Goal: Task Accomplishment & Management: Use online tool/utility

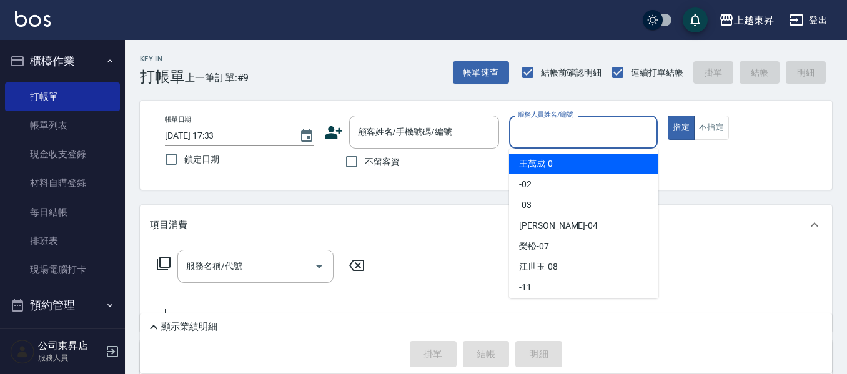
click at [595, 126] on input "服務人員姓名/編號" at bounding box center [584, 132] width 138 height 22
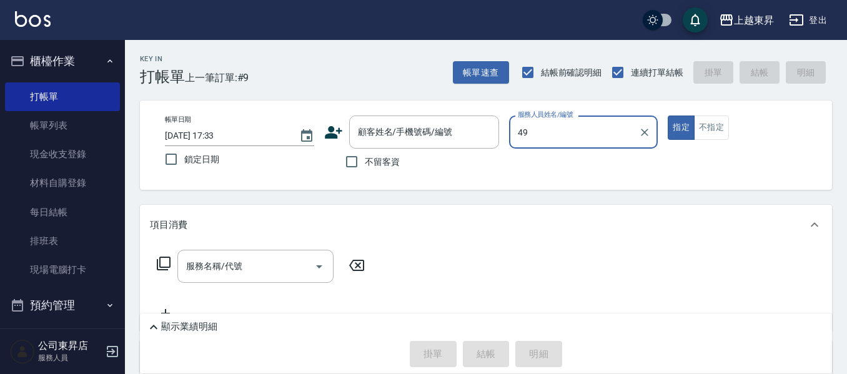
type input "4"
type input "支援-19"
type button "true"
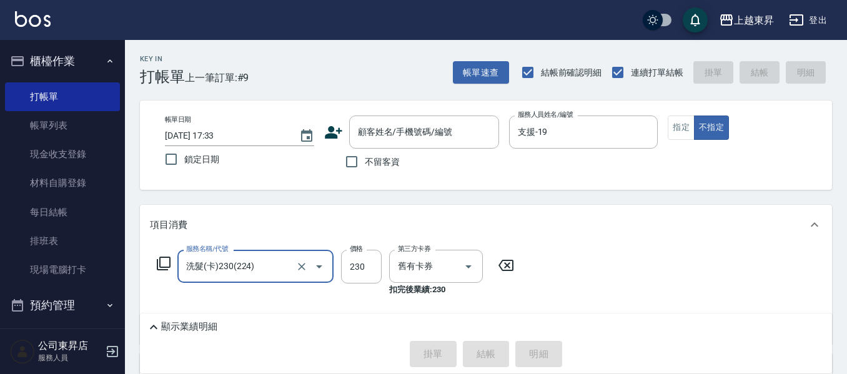
type input "洗髮(卡)230(224)"
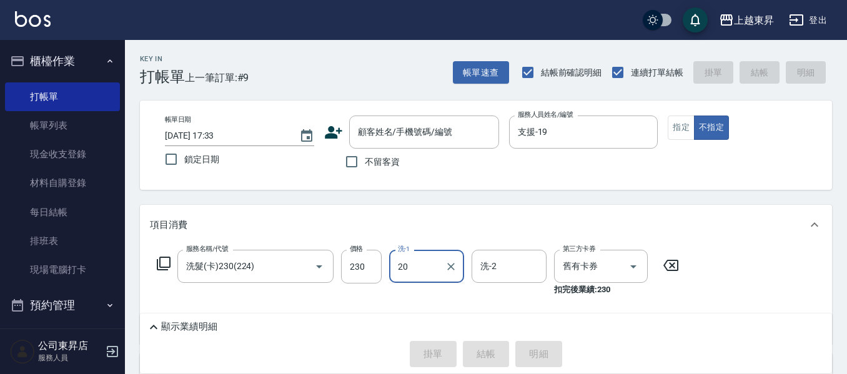
type input "林芯彤-20"
click at [352, 157] on input "不留客資" at bounding box center [352, 162] width 26 height 26
checkbox input "true"
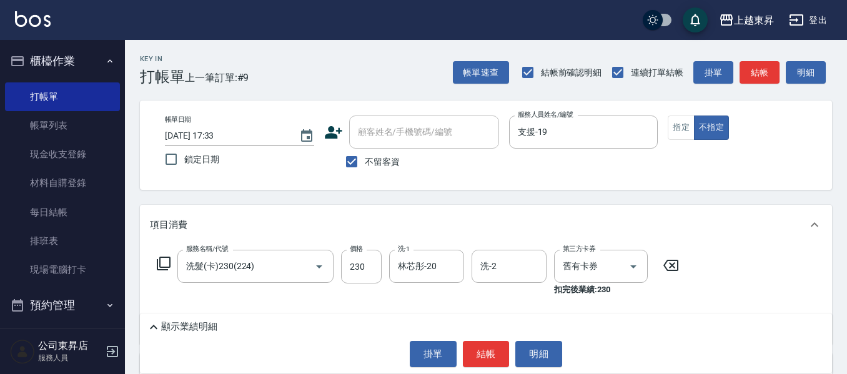
click at [476, 340] on div "顯示業績明細 掛單 結帳 明細" at bounding box center [486, 344] width 692 height 60
click at [474, 352] on button "結帳" at bounding box center [486, 354] width 47 height 26
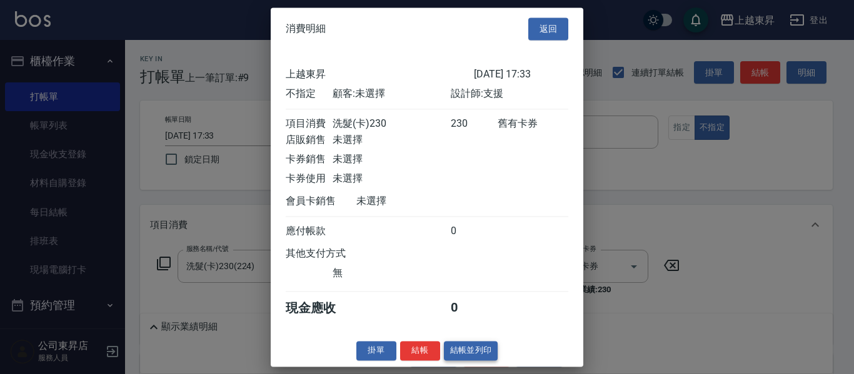
drag, startPoint x: 472, startPoint y: 349, endPoint x: 472, endPoint y: 359, distance: 10.0
click at [471, 356] on div "消費明細 返回 上越東昇 [DATE] 17:33 不指定 顧客: 未選擇 設計師: 支援 項目消費 洗髮(卡)230 230 舊有卡券 店販銷售 未選擇 卡…" at bounding box center [427, 186] width 312 height 359
click at [472, 359] on button "結帳並列印" at bounding box center [471, 350] width 54 height 19
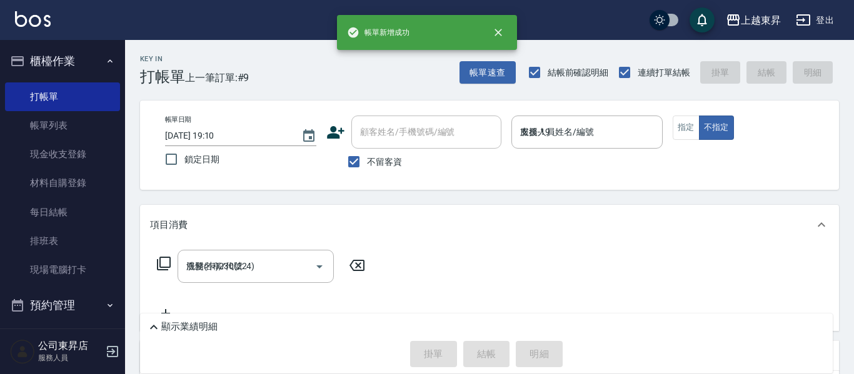
type input "[DATE] 19:10"
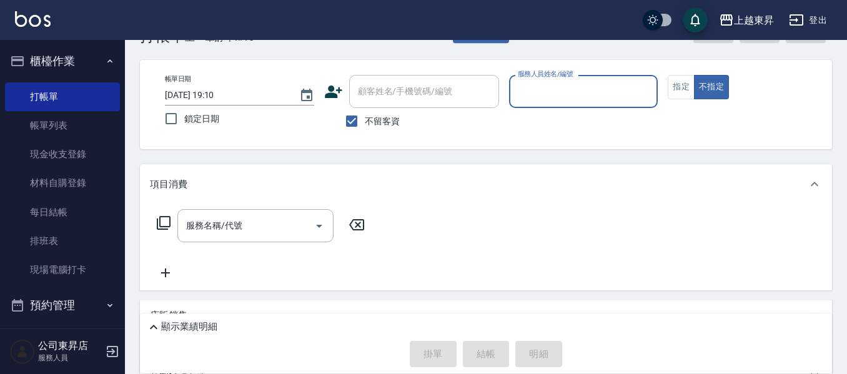
scroll to position [62, 0]
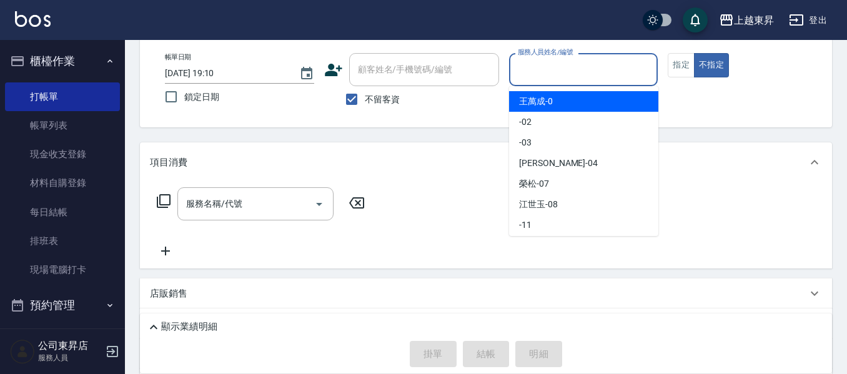
click at [543, 71] on input "服務人員姓名/編號" at bounding box center [584, 70] width 138 height 22
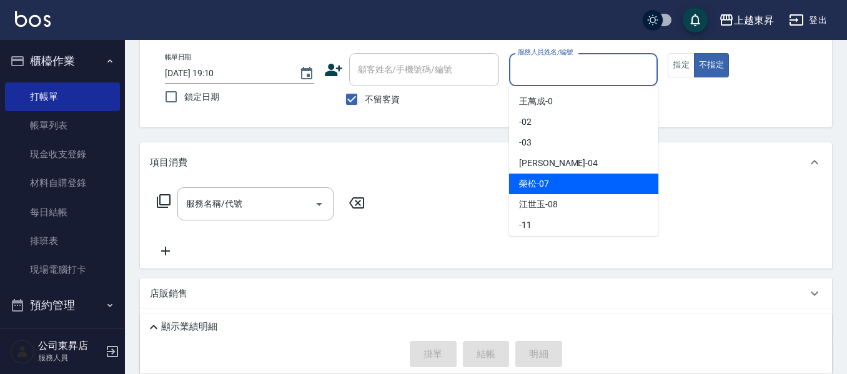
drag, startPoint x: 526, startPoint y: 186, endPoint x: 661, endPoint y: 117, distance: 150.9
click at [527, 185] on span "[PERSON_NAME] -07" at bounding box center [534, 183] width 30 height 13
type input "[PERSON_NAME]-07"
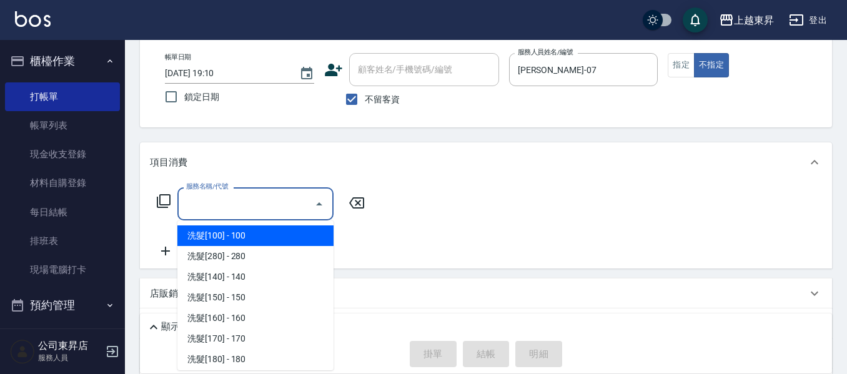
click at [237, 196] on input "服務名稱/代號" at bounding box center [246, 204] width 126 height 22
click at [231, 233] on span "洗髮[100] - 100" at bounding box center [255, 236] width 156 height 21
type input "洗髮[100](201)"
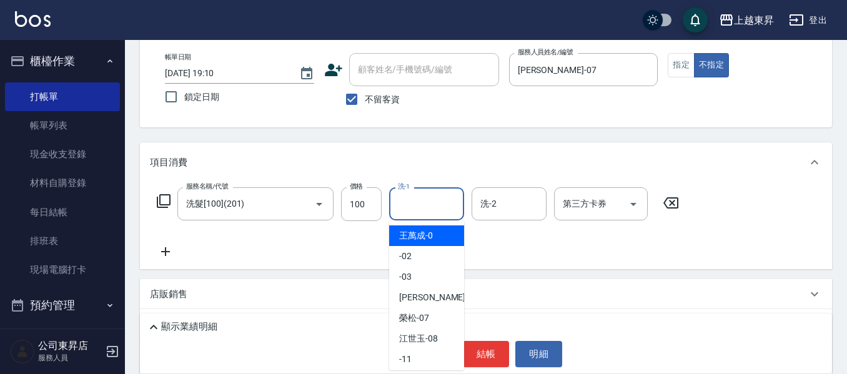
click at [406, 202] on input "洗-1" at bounding box center [427, 204] width 64 height 22
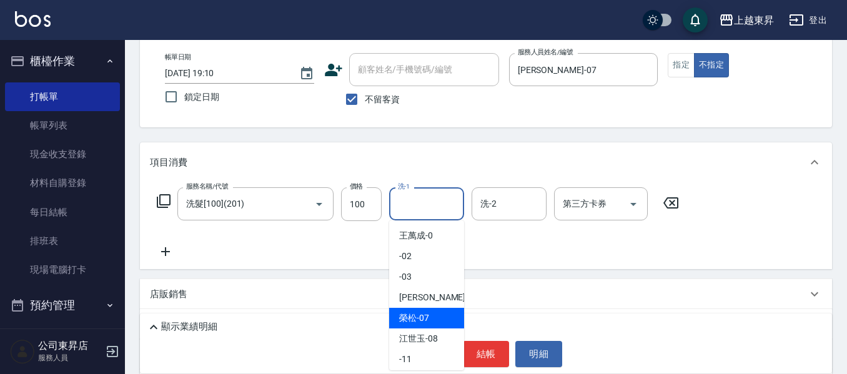
click at [411, 314] on span "[PERSON_NAME] -07" at bounding box center [414, 318] width 30 height 13
type input "[PERSON_NAME]-07"
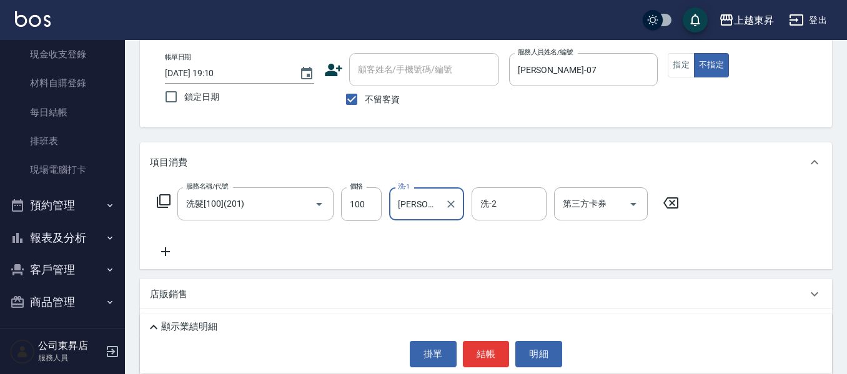
scroll to position [104, 0]
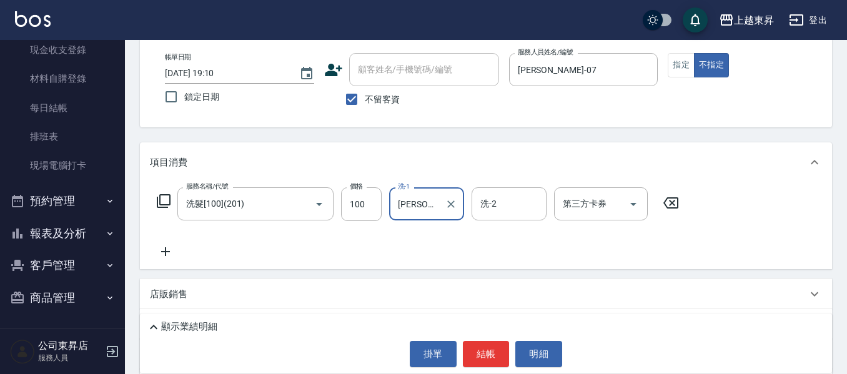
click at [170, 254] on icon at bounding box center [165, 251] width 31 height 15
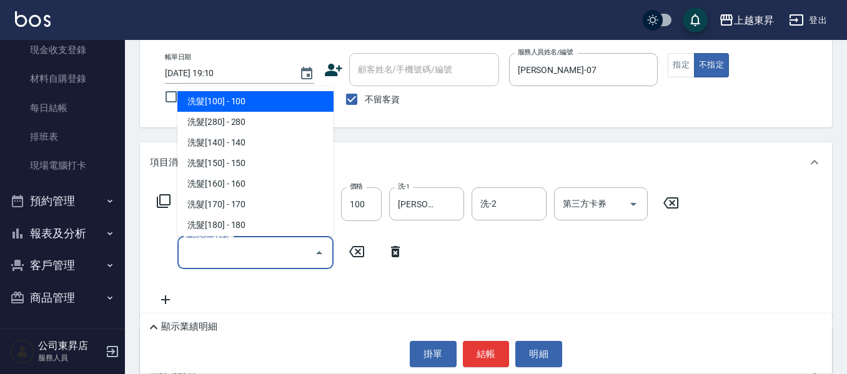
click at [222, 252] on input "服務名稱/代號" at bounding box center [246, 253] width 126 height 22
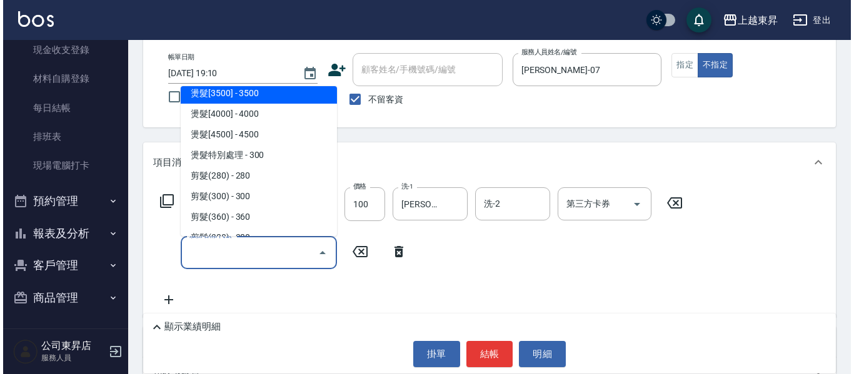
scroll to position [875, 0]
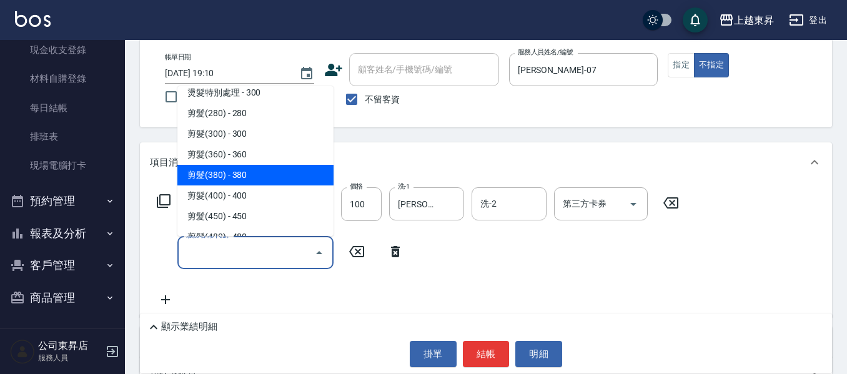
click at [244, 174] on span "剪髮(380) - 380" at bounding box center [255, 175] width 156 height 21
type input "剪髮(380)(404)"
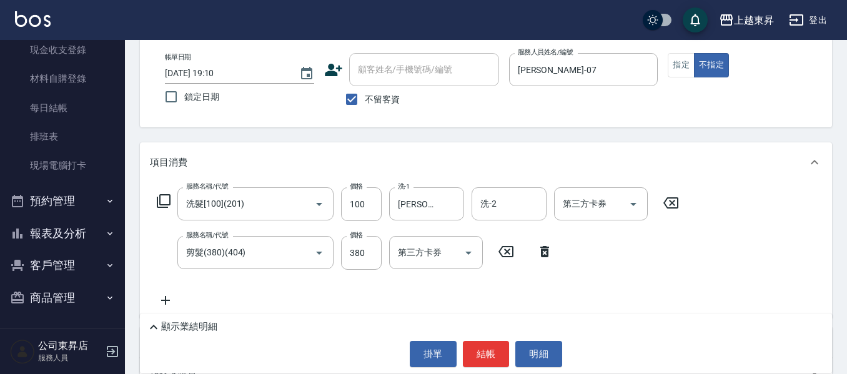
click at [166, 302] on icon at bounding box center [165, 300] width 9 height 9
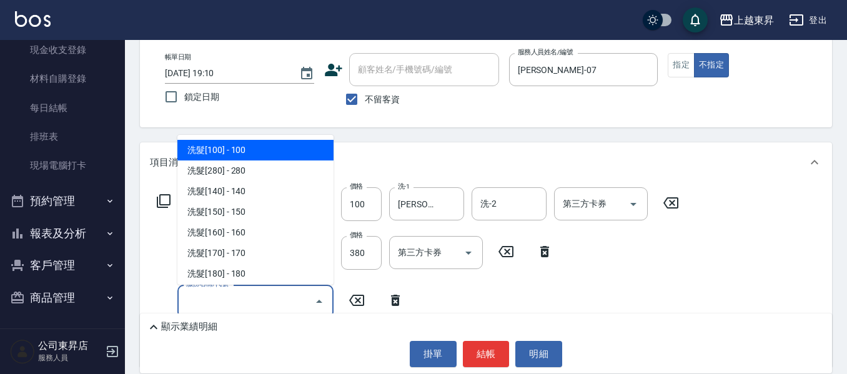
click at [207, 302] on input "服務名稱/代號" at bounding box center [246, 302] width 126 height 22
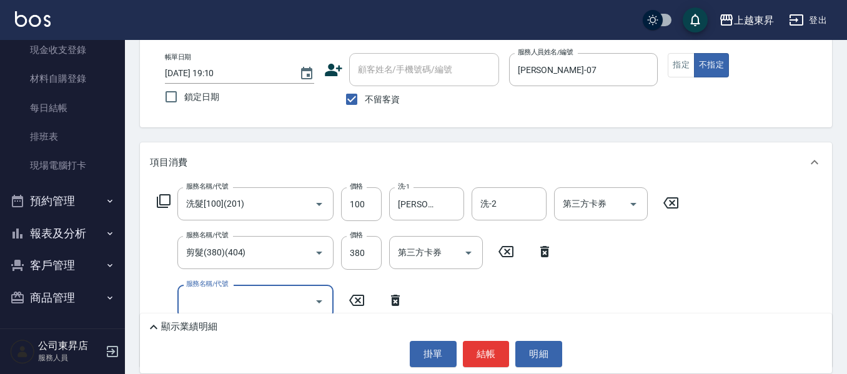
click at [206, 302] on input "服務名稱/代號" at bounding box center [246, 302] width 126 height 22
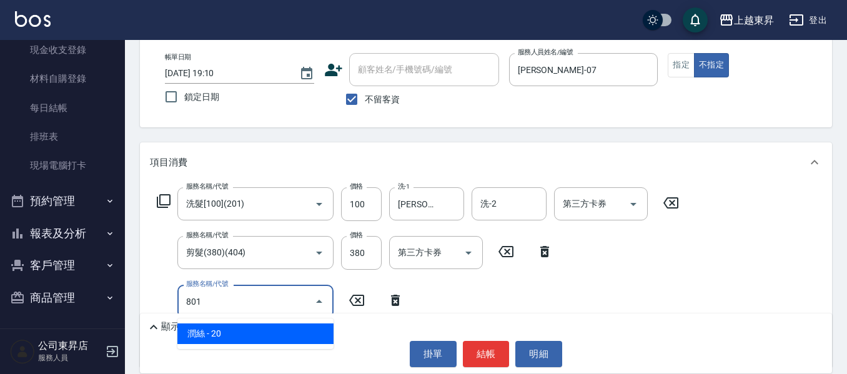
click at [267, 336] on span "潤絲 - 20" at bounding box center [255, 334] width 156 height 21
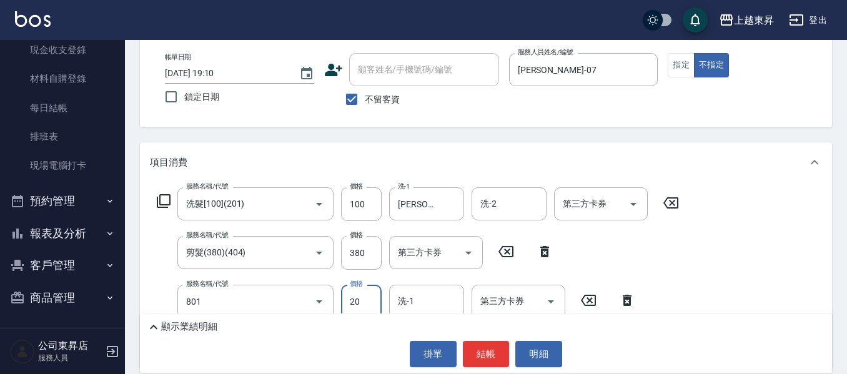
type input "潤絲(801)"
click at [359, 299] on input "20" at bounding box center [361, 302] width 41 height 34
type input "30"
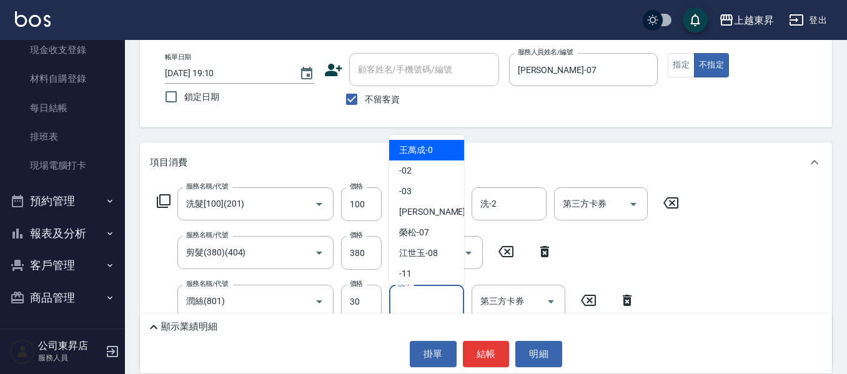
click at [415, 296] on input "洗-1" at bounding box center [427, 302] width 64 height 22
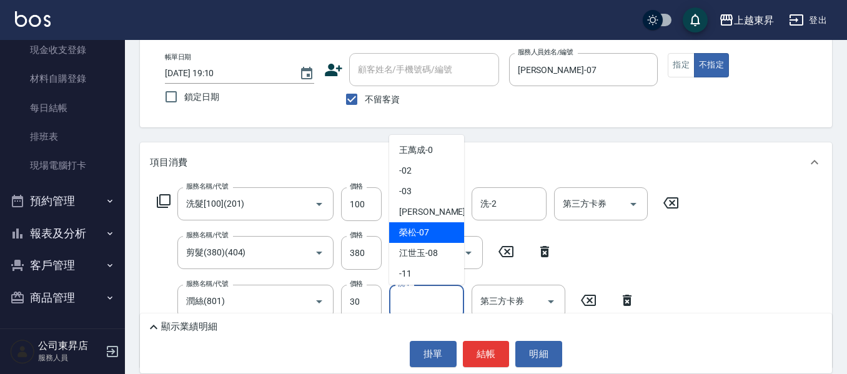
click at [420, 229] on span "[PERSON_NAME] -07" at bounding box center [414, 232] width 30 height 13
type input "[PERSON_NAME]-07"
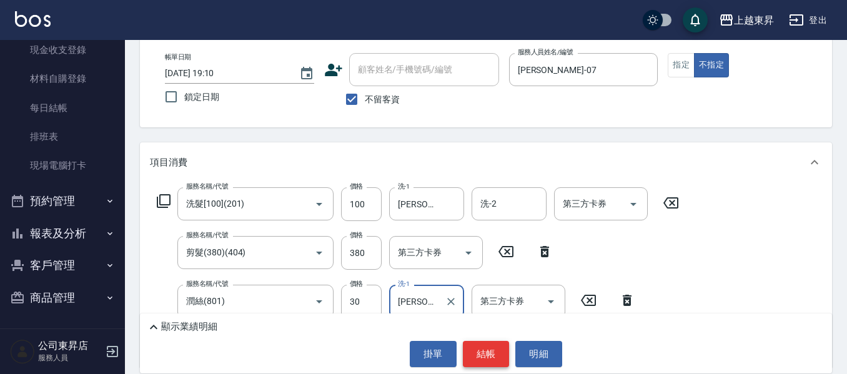
click at [483, 357] on button "結帳" at bounding box center [486, 354] width 47 height 26
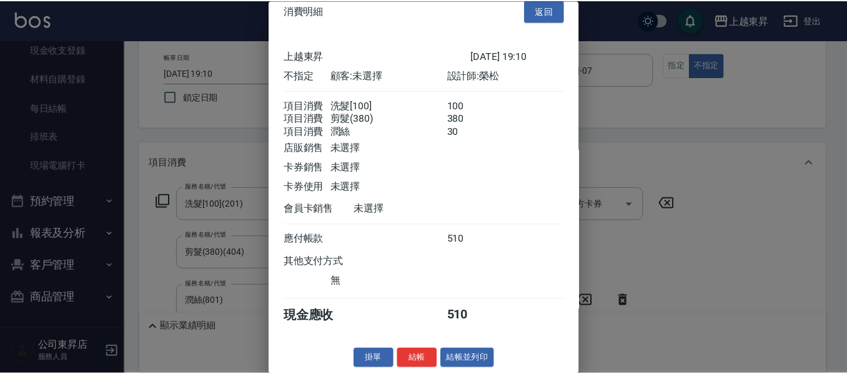
scroll to position [35, 0]
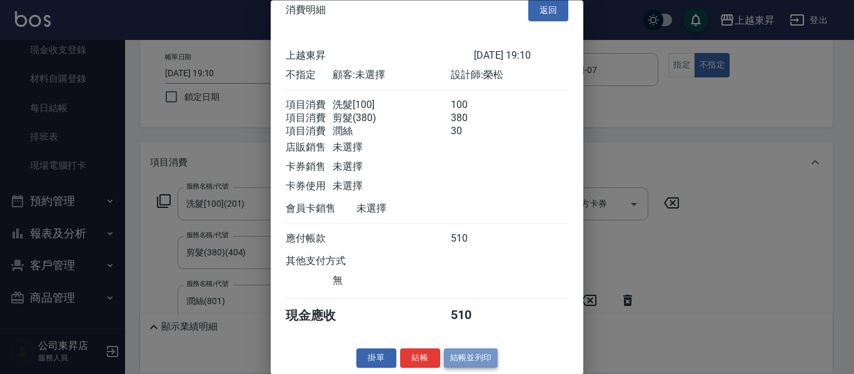
click at [466, 361] on button "結帳並列印" at bounding box center [471, 358] width 54 height 19
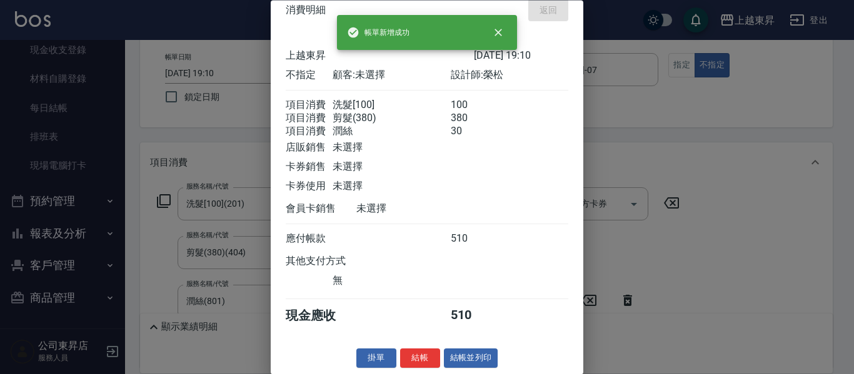
type input "[DATE] 19:23"
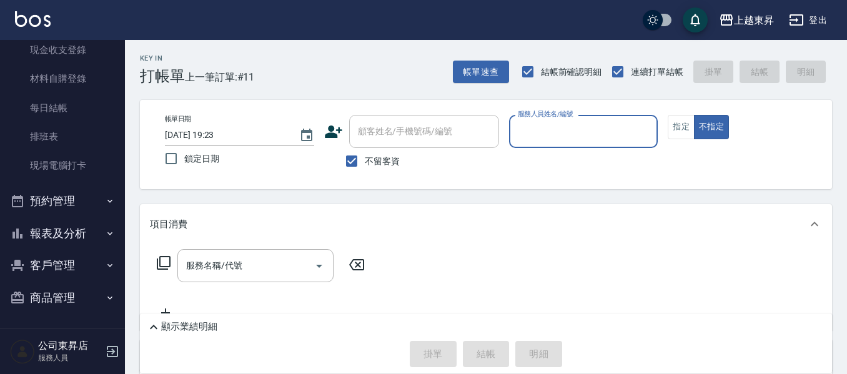
scroll to position [0, 0]
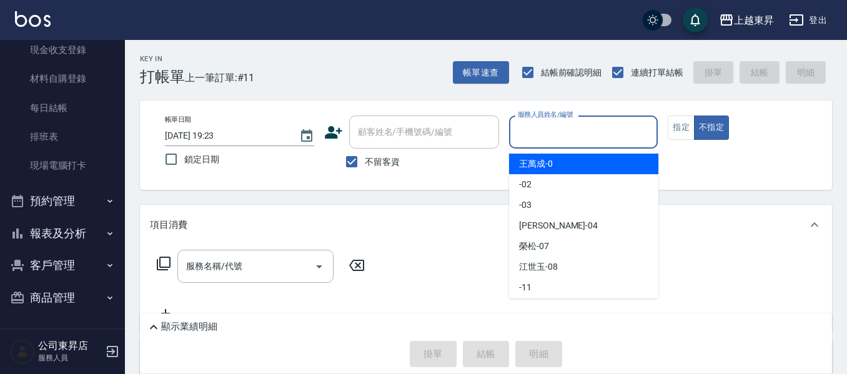
click at [564, 130] on input "服務人員姓名/編號" at bounding box center [584, 132] width 138 height 22
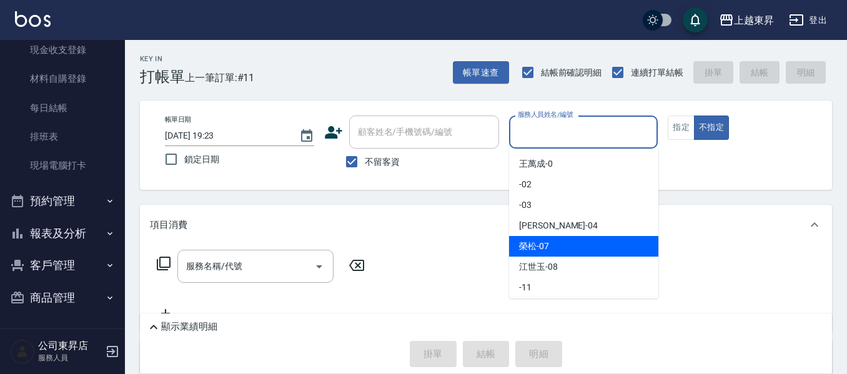
click at [541, 243] on span "[PERSON_NAME] -07" at bounding box center [534, 246] width 30 height 13
type input "[PERSON_NAME]-07"
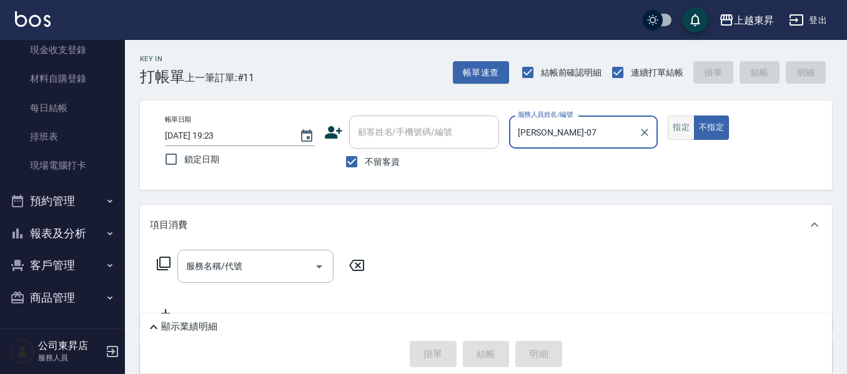
click at [679, 129] on button "指定" at bounding box center [681, 128] width 27 height 24
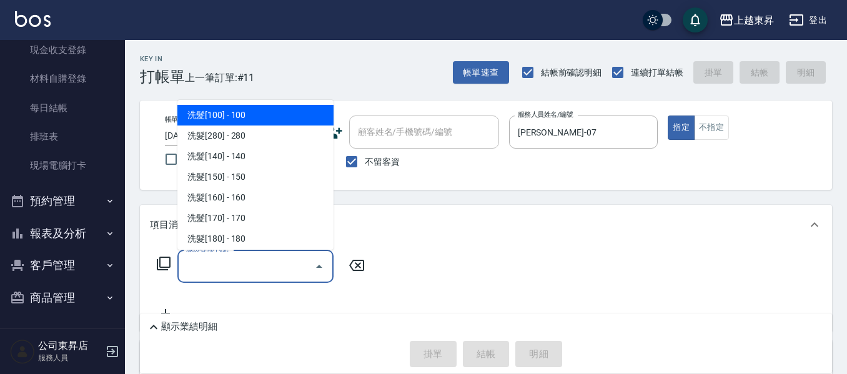
click at [262, 263] on input "服務名稱/代號" at bounding box center [246, 267] width 126 height 22
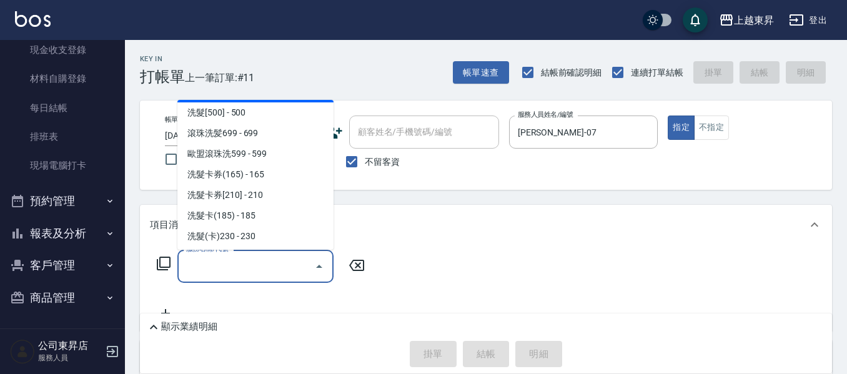
scroll to position [312, 0]
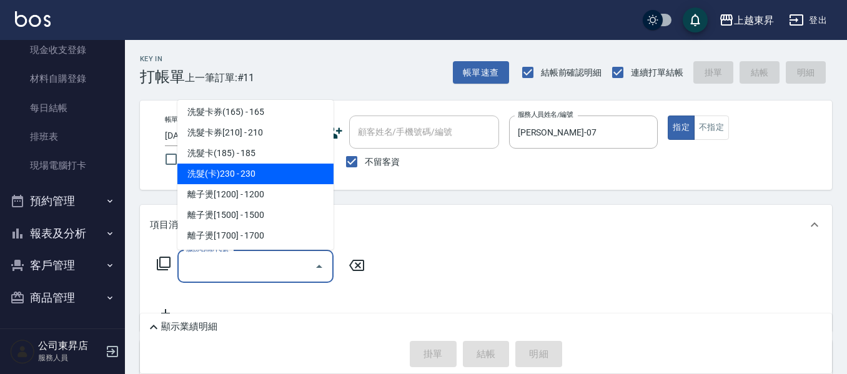
click at [252, 176] on span "洗髮(卡)230 - 230" at bounding box center [255, 174] width 156 height 21
type input "洗髮(卡)230(224)"
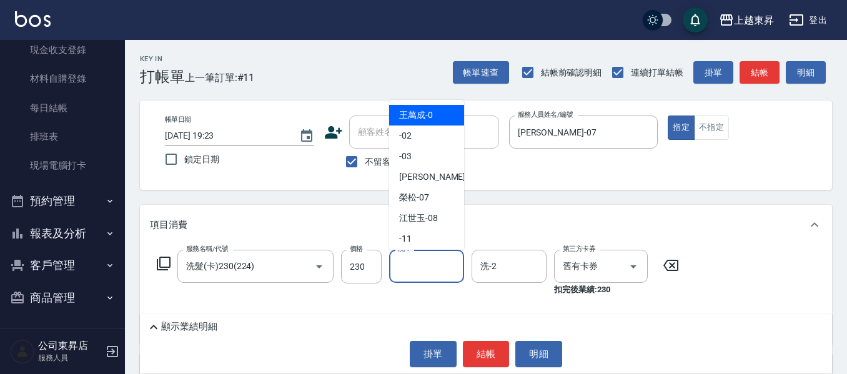
click at [414, 264] on input "洗-1" at bounding box center [427, 267] width 64 height 22
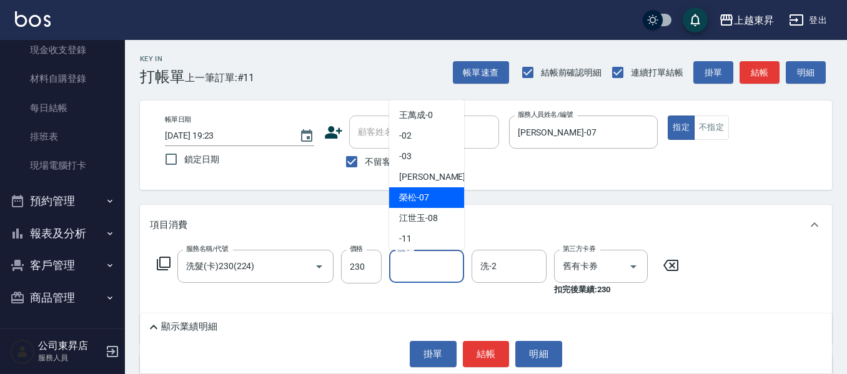
click at [412, 193] on span "[PERSON_NAME] -07" at bounding box center [414, 197] width 30 height 13
type input "[PERSON_NAME]-07"
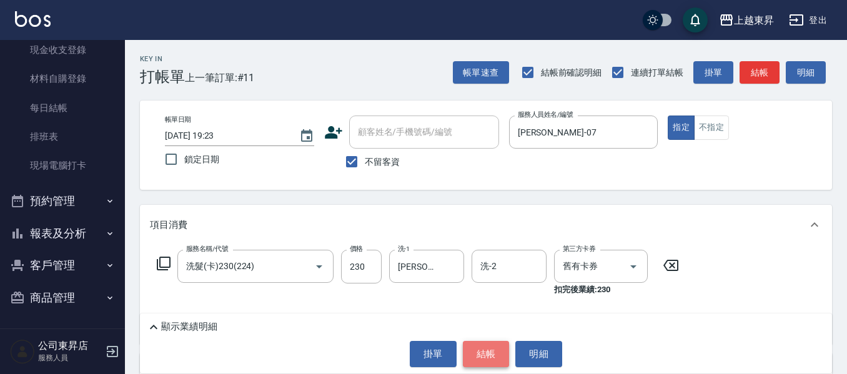
click at [485, 350] on button "結帳" at bounding box center [486, 354] width 47 height 26
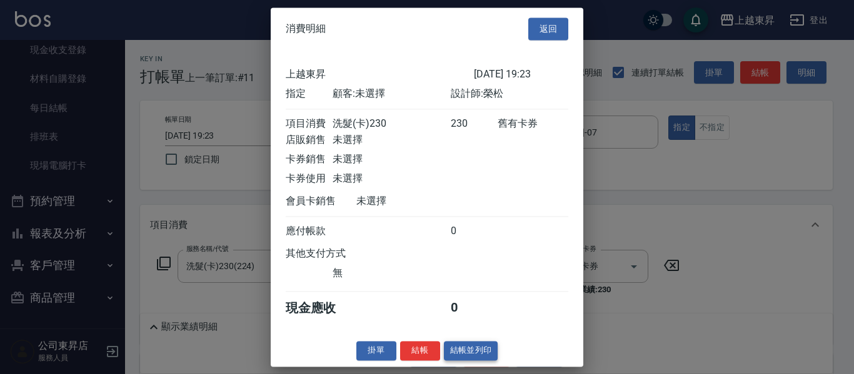
click at [474, 361] on button "結帳並列印" at bounding box center [471, 350] width 54 height 19
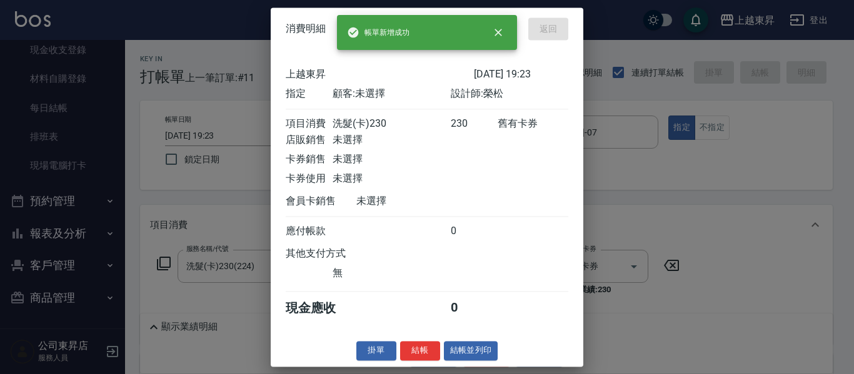
type input "[DATE] 19:48"
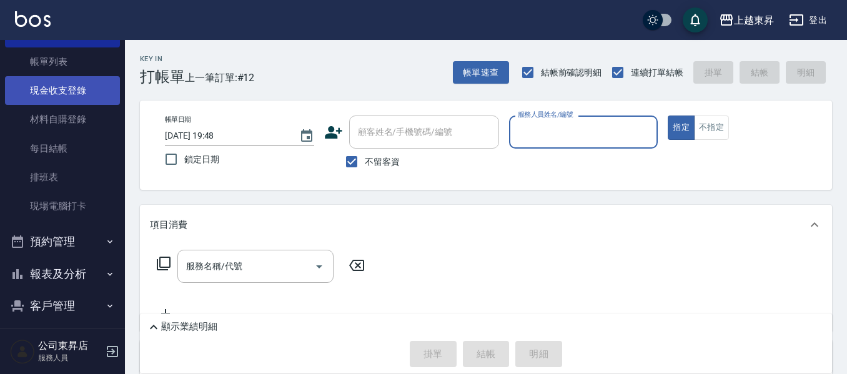
scroll to position [0, 0]
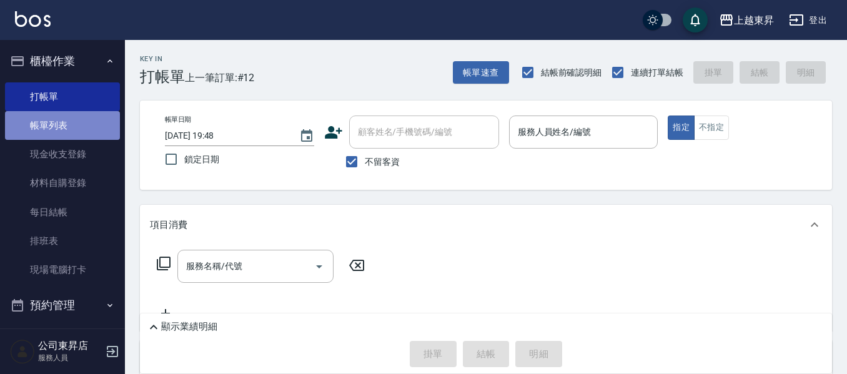
click at [77, 124] on link "帳單列表" at bounding box center [62, 125] width 115 height 29
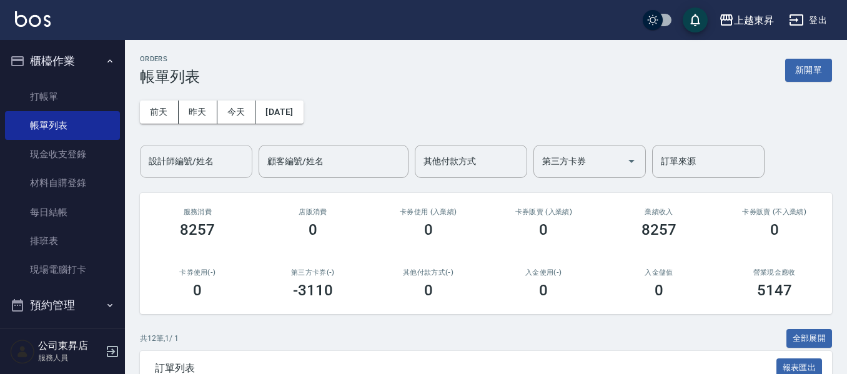
click at [172, 159] on input "設計師編號/姓名" at bounding box center [196, 162] width 101 height 22
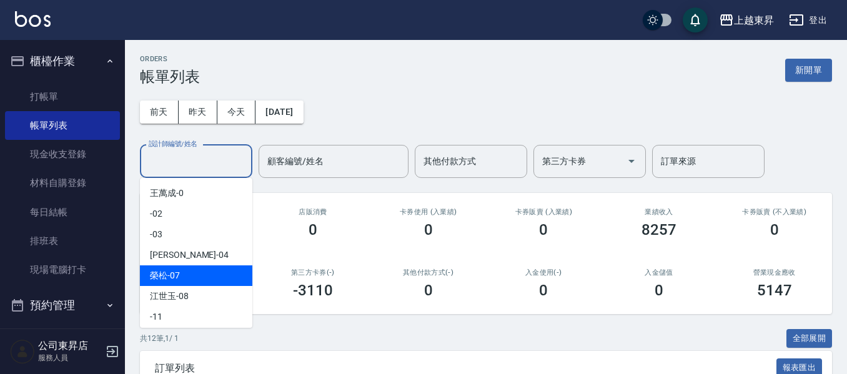
click at [157, 274] on span "[PERSON_NAME] -07" at bounding box center [165, 275] width 30 height 13
type input "[PERSON_NAME]-07"
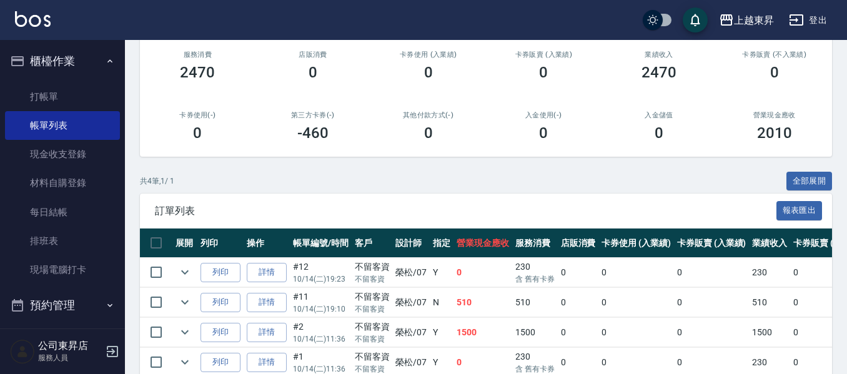
scroll to position [219, 0]
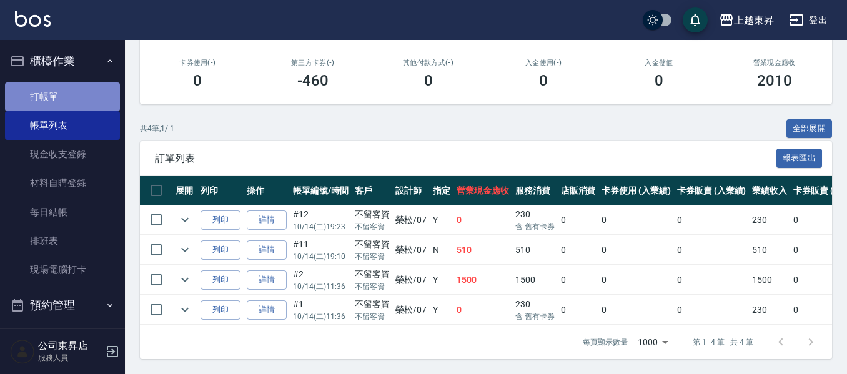
click at [74, 94] on link "打帳單" at bounding box center [62, 96] width 115 height 29
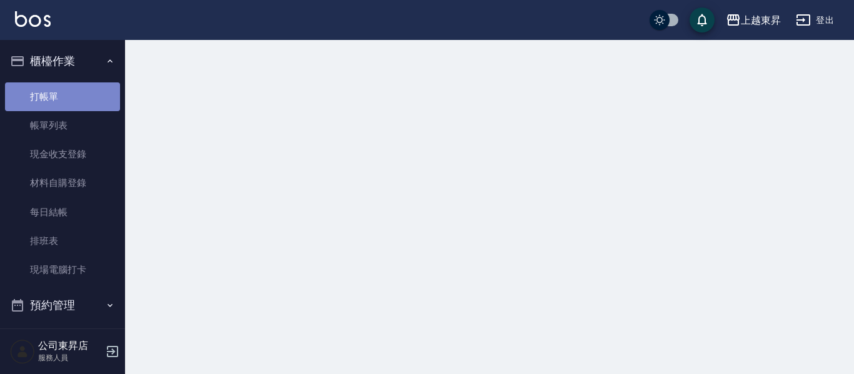
click at [74, 94] on link "打帳單" at bounding box center [62, 96] width 115 height 29
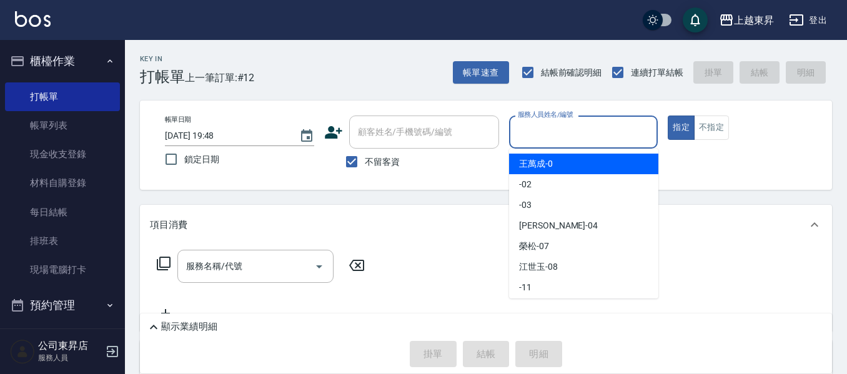
click at [569, 132] on input "服務人員姓名/編號" at bounding box center [584, 132] width 138 height 22
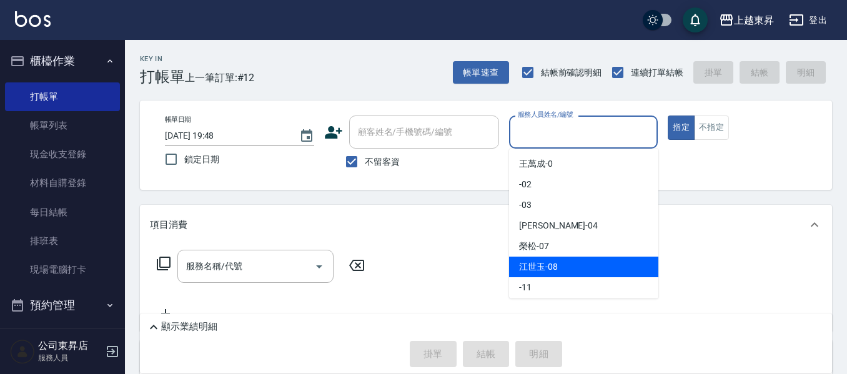
click at [554, 263] on span "[PERSON_NAME]-08" at bounding box center [538, 267] width 39 height 13
type input "江世玉-08"
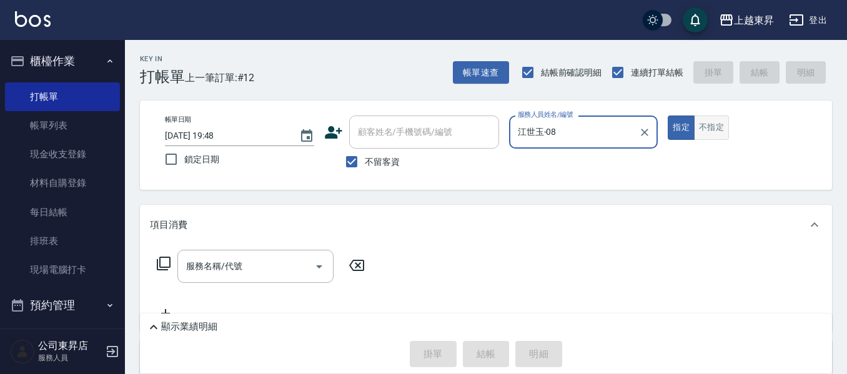
click at [710, 127] on button "不指定" at bounding box center [711, 128] width 35 height 24
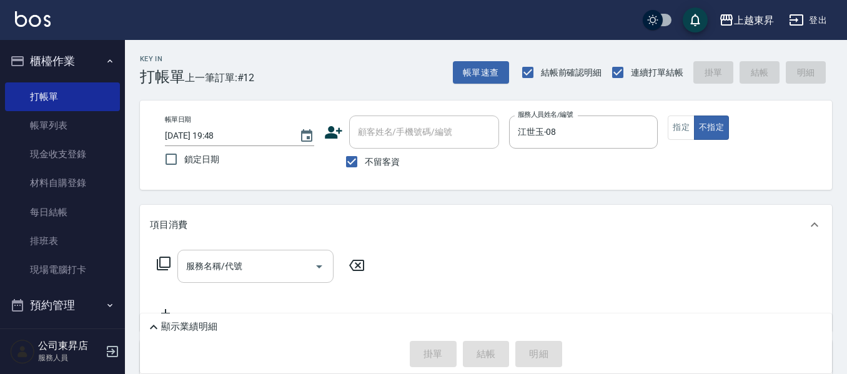
click at [235, 254] on div "服務名稱/代號" at bounding box center [255, 266] width 156 height 33
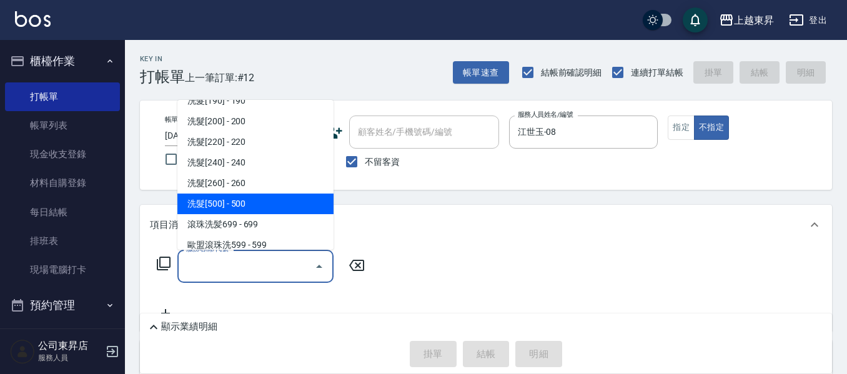
scroll to position [187, 0]
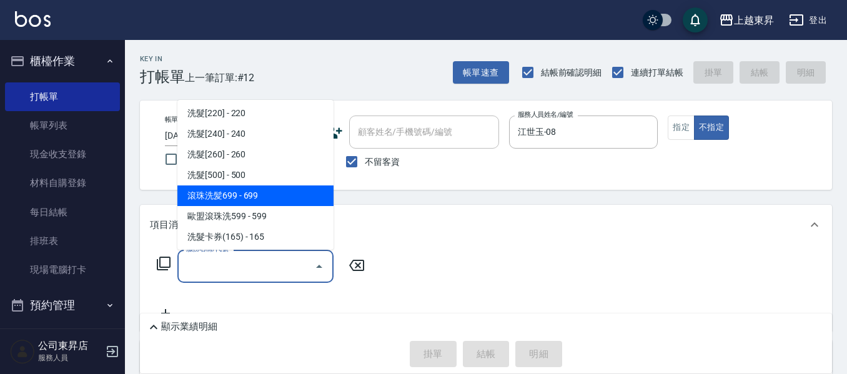
click at [266, 196] on span "滾珠洗髪699 - 699" at bounding box center [255, 196] width 156 height 21
type input "滾珠洗髪699(214)"
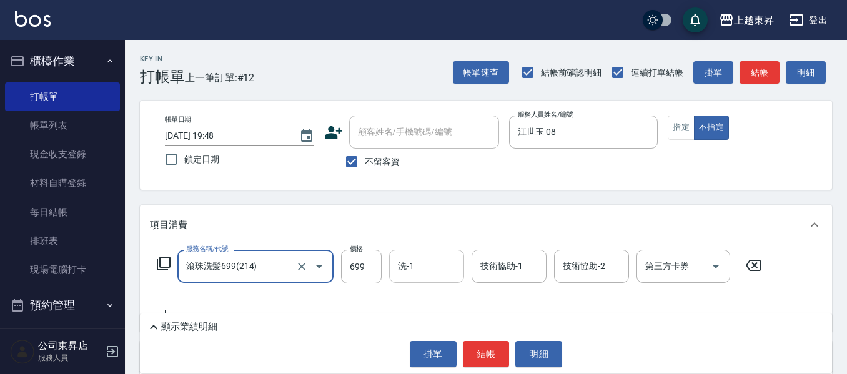
click at [422, 271] on input "洗-1" at bounding box center [427, 267] width 64 height 22
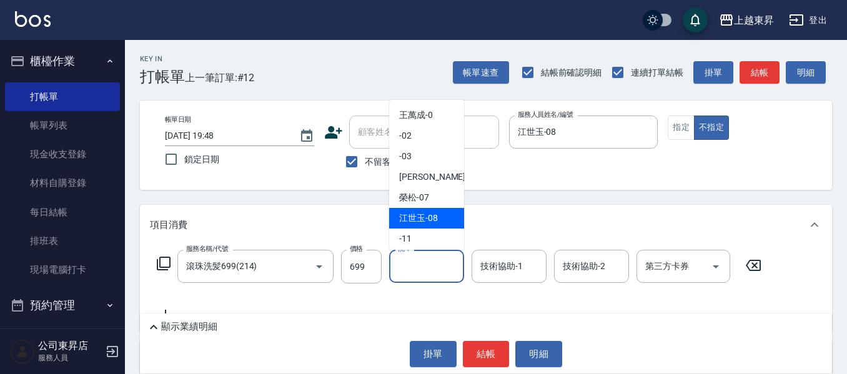
click at [428, 219] on span "[PERSON_NAME]-08" at bounding box center [418, 218] width 39 height 13
type input "江世玉-08"
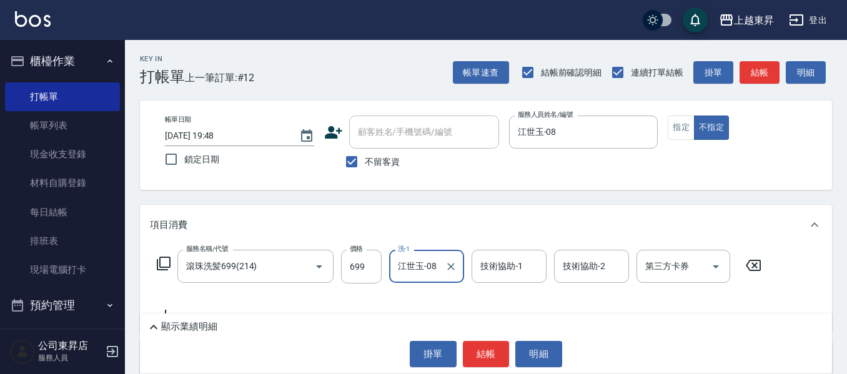
click at [488, 266] on div "技術協助-1 技術協助-1" at bounding box center [509, 266] width 75 height 33
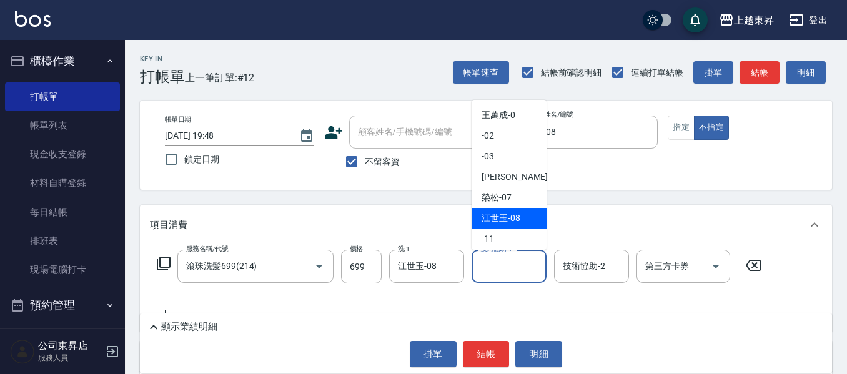
click at [501, 216] on span "[PERSON_NAME]-08" at bounding box center [501, 218] width 39 height 13
type input "江世玉-08"
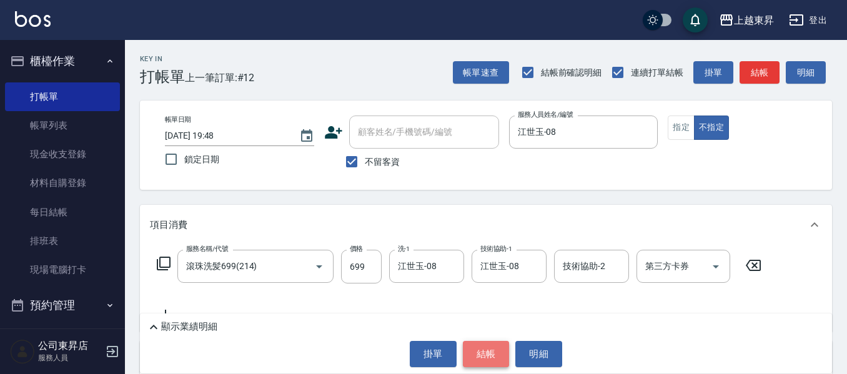
click at [486, 351] on button "結帳" at bounding box center [486, 354] width 47 height 26
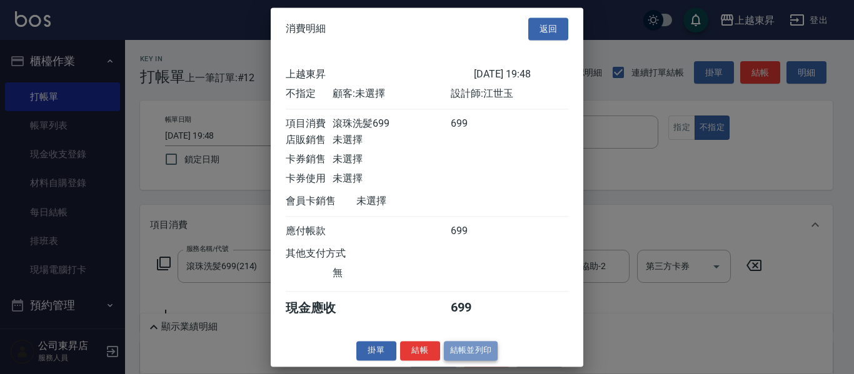
click at [487, 361] on button "結帳並列印" at bounding box center [471, 350] width 54 height 19
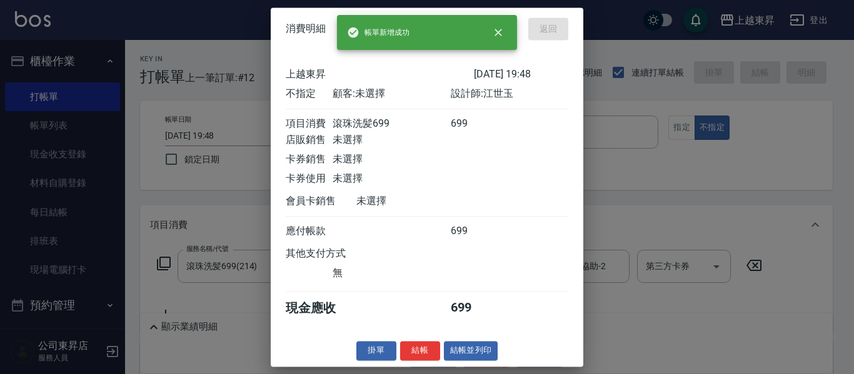
type input "[DATE] 19:58"
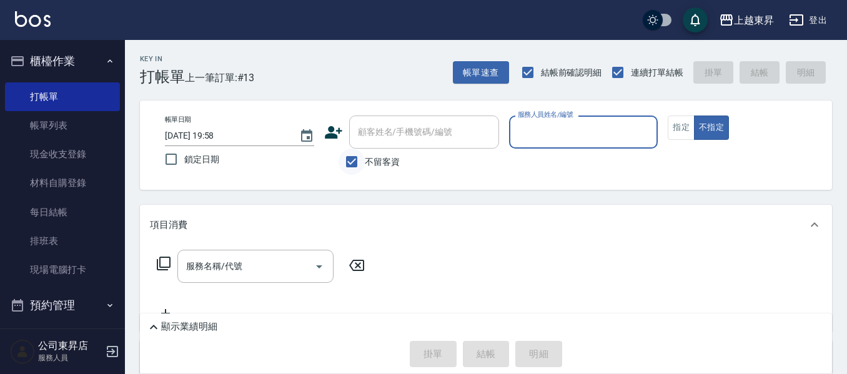
click at [360, 165] on input "不留客資" at bounding box center [352, 162] width 26 height 26
checkbox input "false"
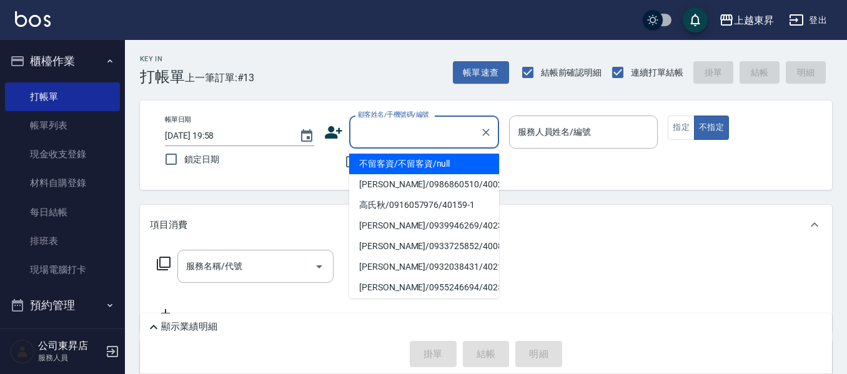
click at [373, 140] on input "顧客姓名/手機號碼/編號" at bounding box center [415, 132] width 120 height 22
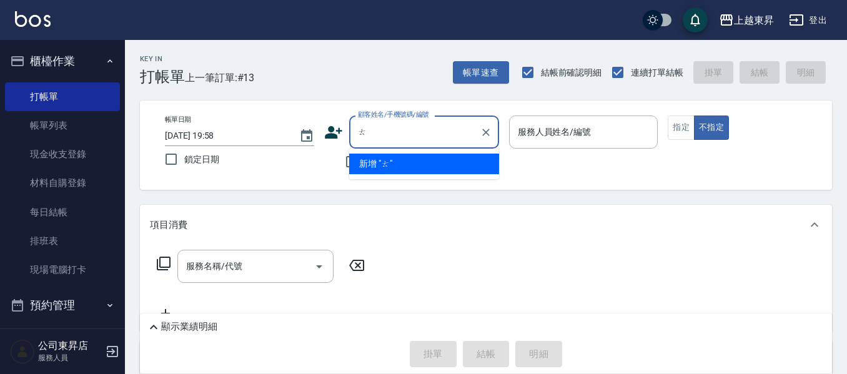
type input "ㄊˊ"
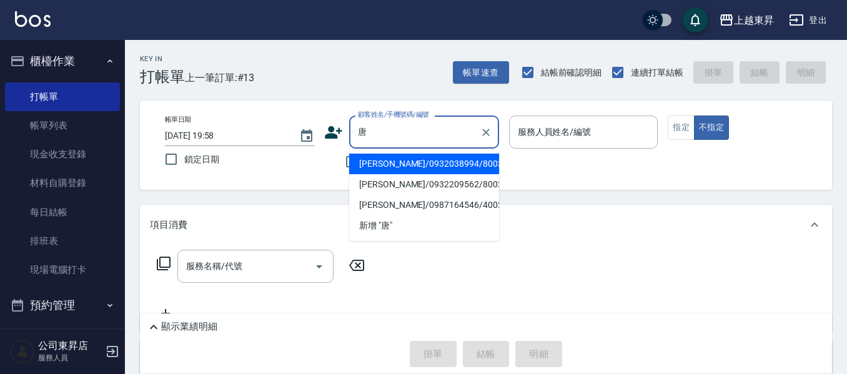
click at [406, 165] on li "[PERSON_NAME]/0932038994/80036" at bounding box center [424, 164] width 150 height 21
type input "[PERSON_NAME]/0932038994/80036"
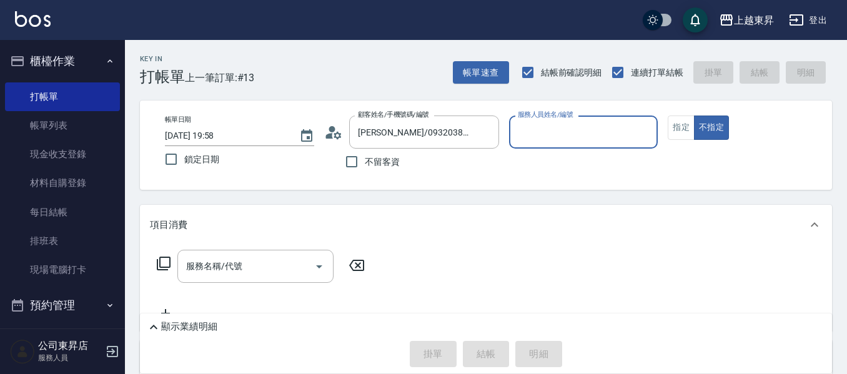
type input "江世玉-08"
click at [674, 133] on button "指定" at bounding box center [681, 128] width 27 height 24
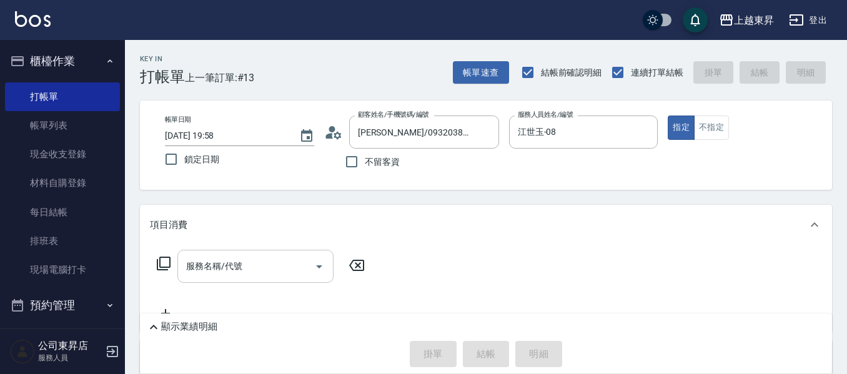
click at [235, 267] on div "服務名稱/代號 服務名稱/代號" at bounding box center [255, 266] width 156 height 33
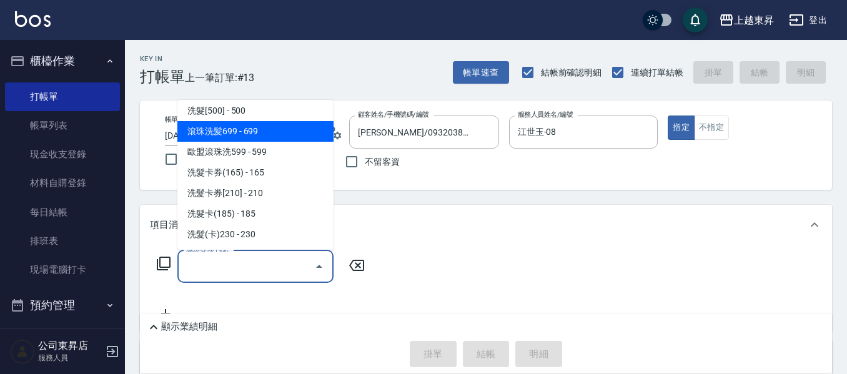
scroll to position [312, 0]
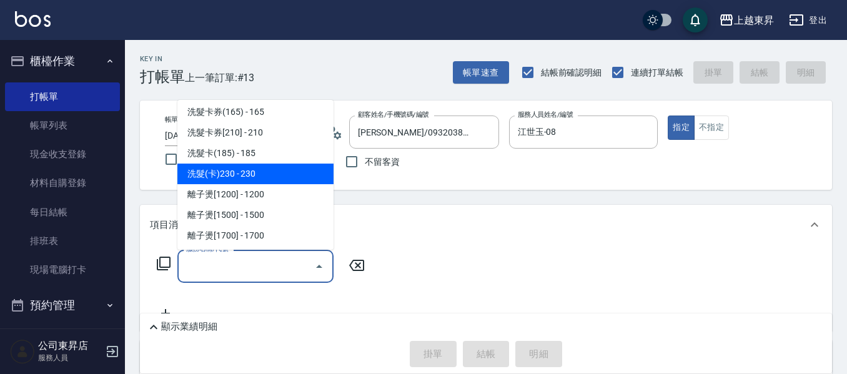
click at [253, 176] on span "洗髮(卡)230 - 230" at bounding box center [255, 174] width 156 height 21
type input "洗髮(卡)230(224)"
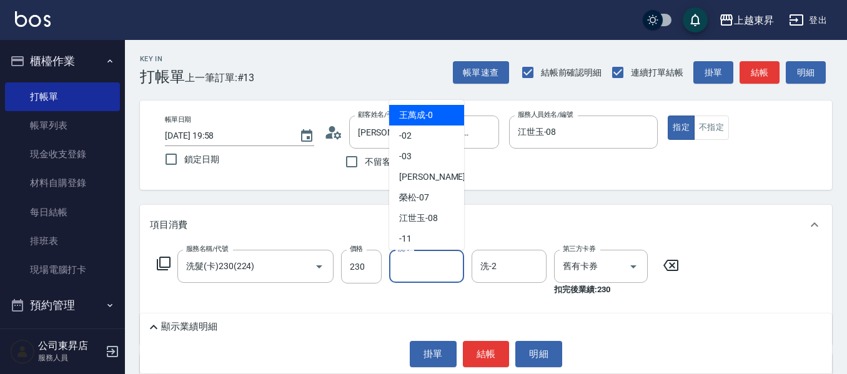
click at [416, 269] on input "洗-1" at bounding box center [427, 267] width 64 height 22
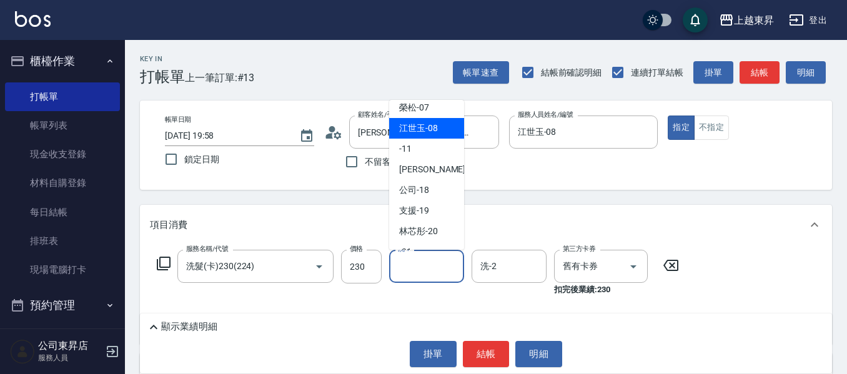
scroll to position [0, 0]
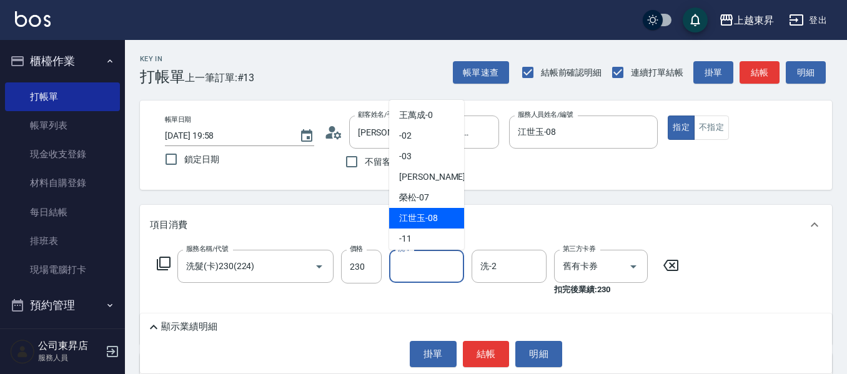
click at [427, 215] on span "[PERSON_NAME]-08" at bounding box center [418, 218] width 39 height 13
type input "江世玉-08"
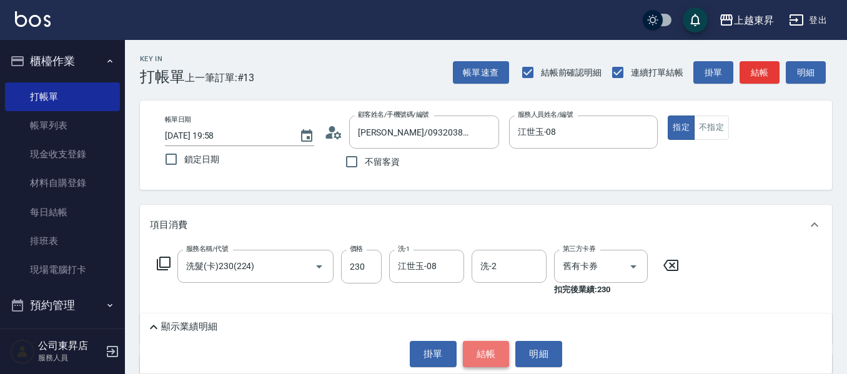
click at [486, 348] on button "結帳" at bounding box center [486, 354] width 47 height 26
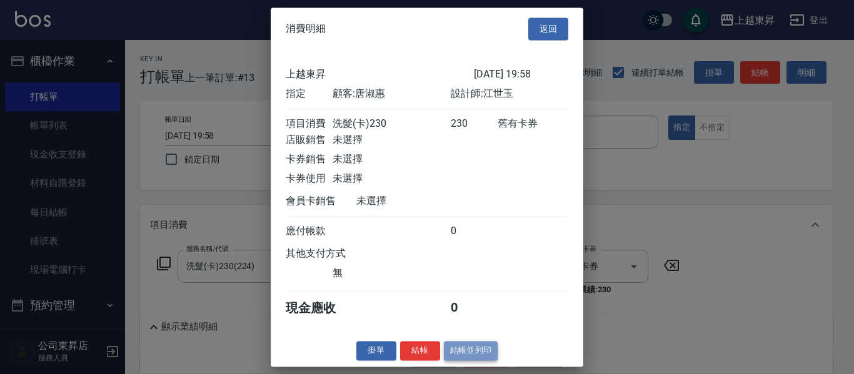
click at [471, 361] on button "結帳並列印" at bounding box center [471, 350] width 54 height 19
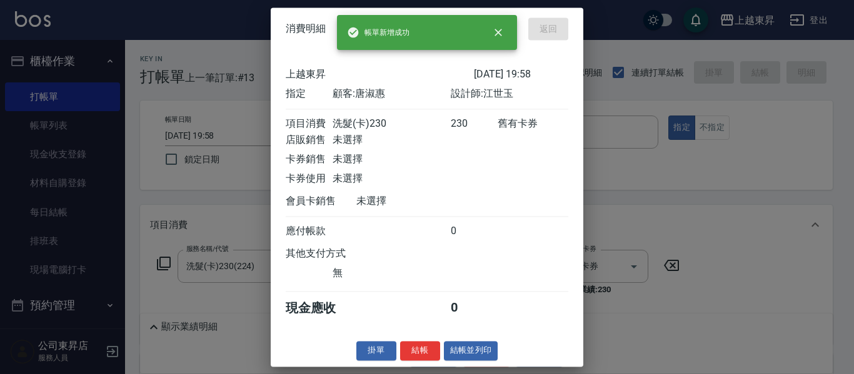
type input "[DATE] 19:59"
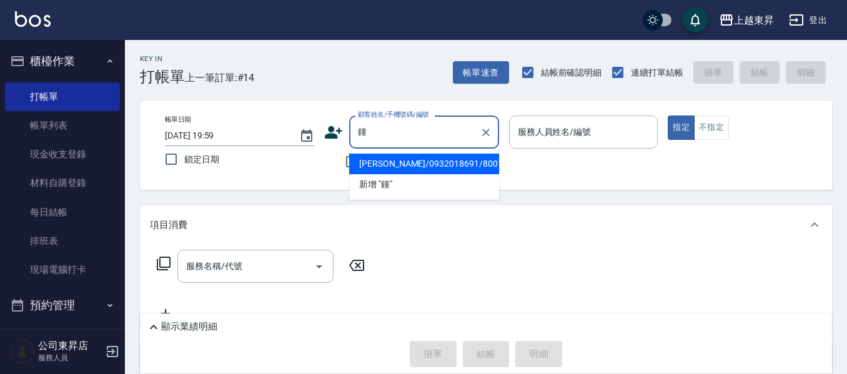
click at [397, 162] on li "[PERSON_NAME]/0932018691/80019" at bounding box center [424, 164] width 150 height 21
type input "[PERSON_NAME]/0932018691/80019"
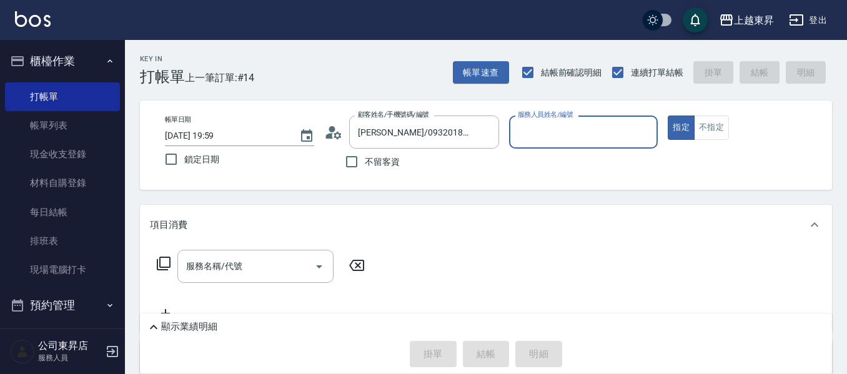
type input "江世玉-08"
click at [227, 272] on div "服務名稱/代號 服務名稱/代號" at bounding box center [255, 266] width 156 height 33
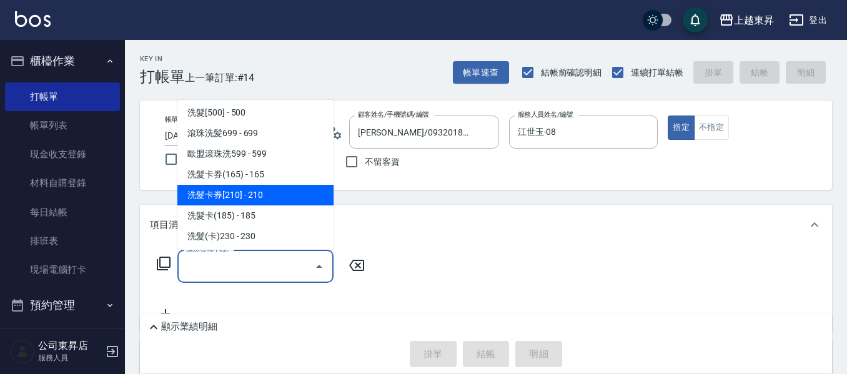
scroll to position [312, 0]
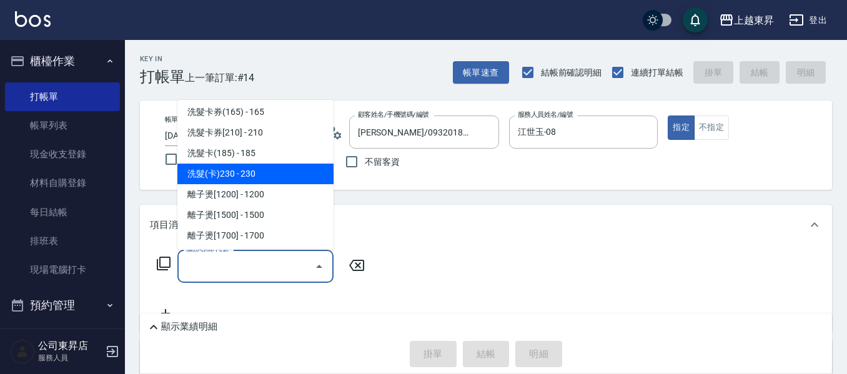
click at [242, 175] on span "洗髮(卡)230 - 230" at bounding box center [255, 174] width 156 height 21
type input "洗髮(卡)230(224)"
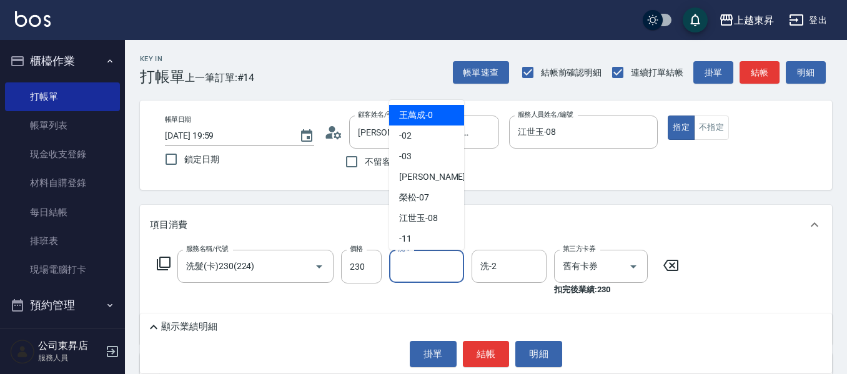
click at [414, 271] on input "洗-1" at bounding box center [427, 267] width 64 height 22
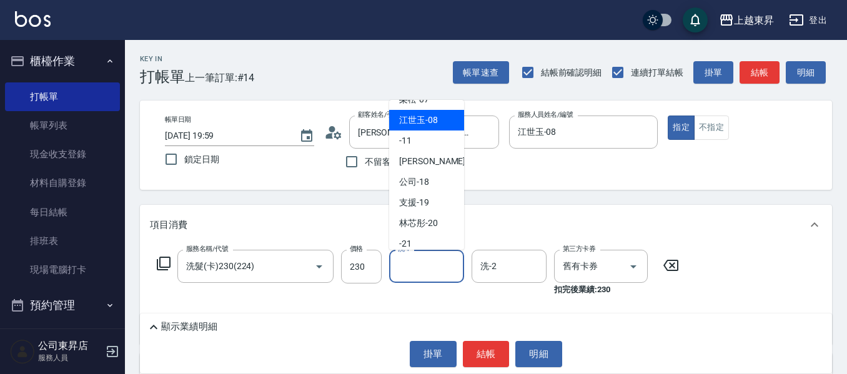
scroll to position [187, 0]
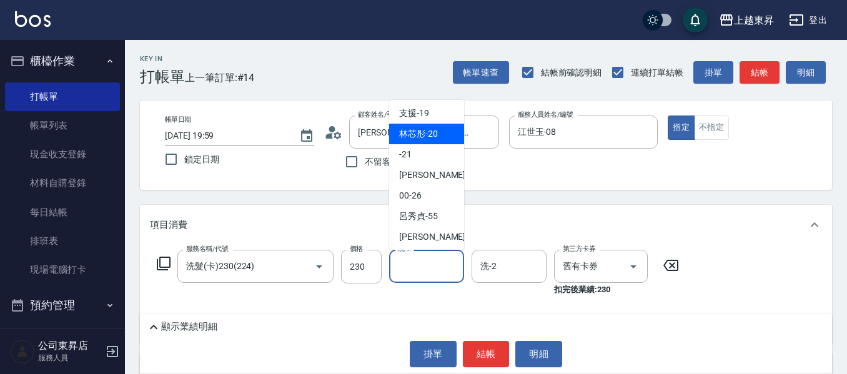
click at [409, 137] on span "林芯彤 -20" at bounding box center [418, 133] width 39 height 13
type input "林芯彤-20"
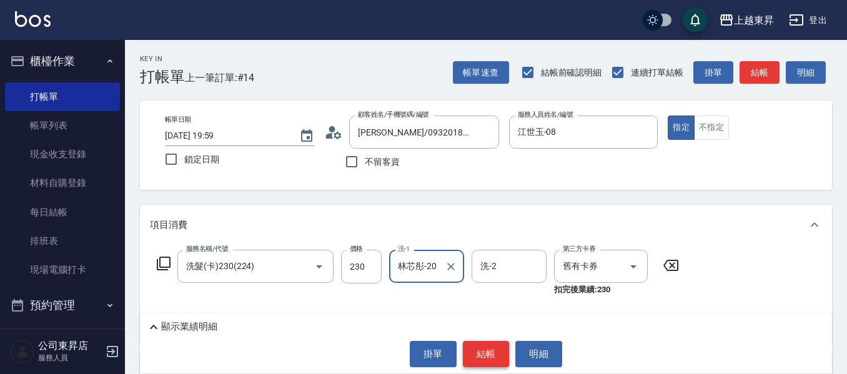
click at [490, 347] on button "結帳" at bounding box center [486, 354] width 47 height 26
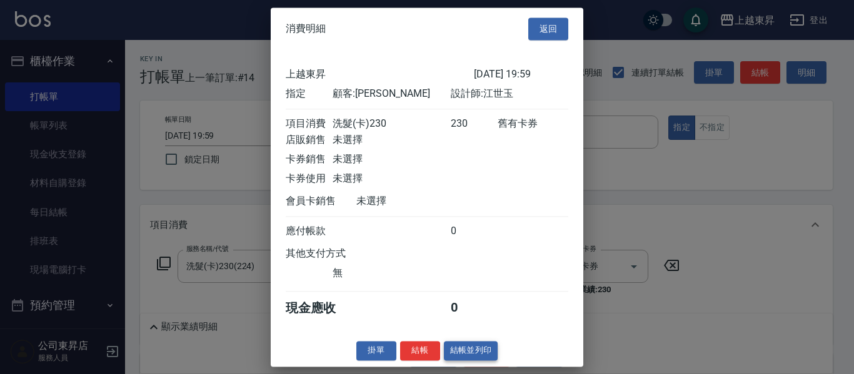
click at [476, 361] on button "結帳並列印" at bounding box center [471, 350] width 54 height 19
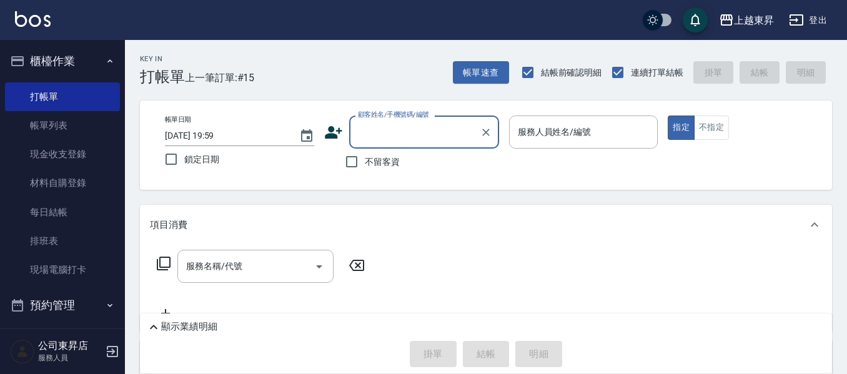
click at [407, 135] on input "顧客姓名/手機號碼/編號" at bounding box center [415, 132] width 120 height 22
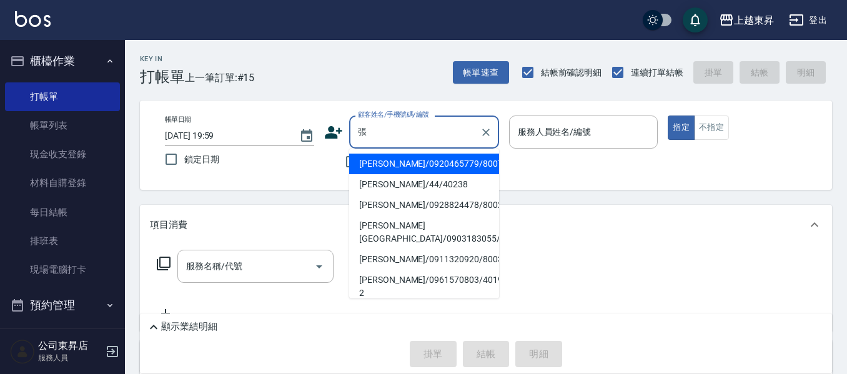
click at [390, 249] on li "[PERSON_NAME]/0911320920/80034" at bounding box center [424, 259] width 150 height 21
type input "[PERSON_NAME]/0911320920/80034"
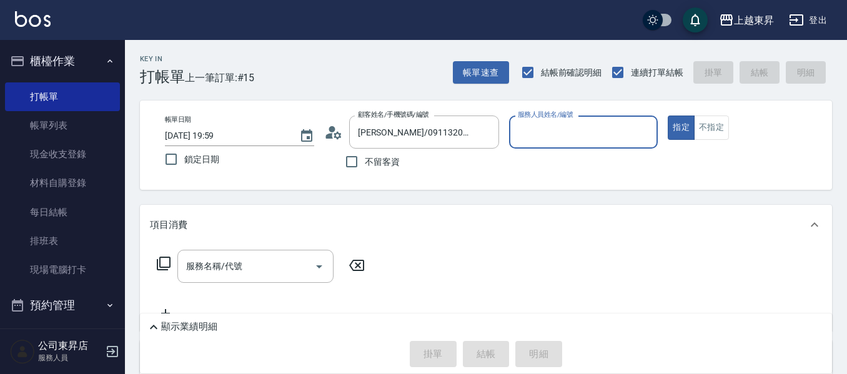
type input "江世玉-08"
click at [238, 262] on div "服務名稱/代號 服務名稱/代號" at bounding box center [255, 266] width 156 height 33
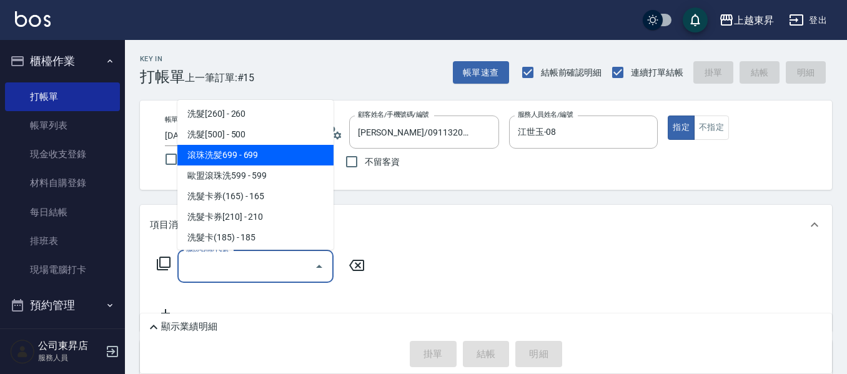
scroll to position [250, 0]
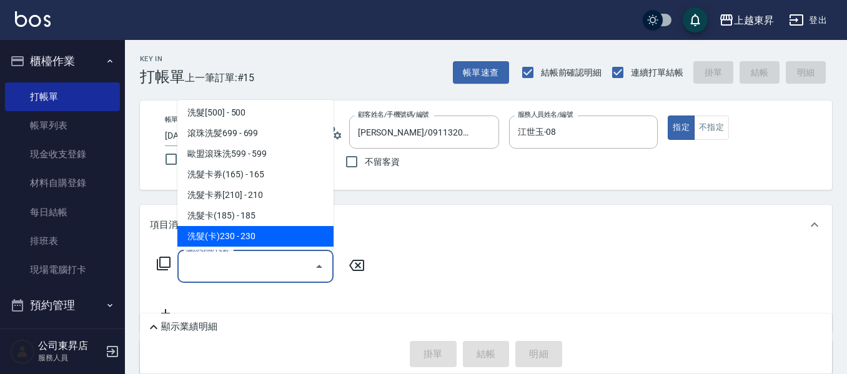
click at [260, 241] on span "洗髮(卡)230 - 230" at bounding box center [255, 236] width 156 height 21
type input "洗髮(卡)230(224)"
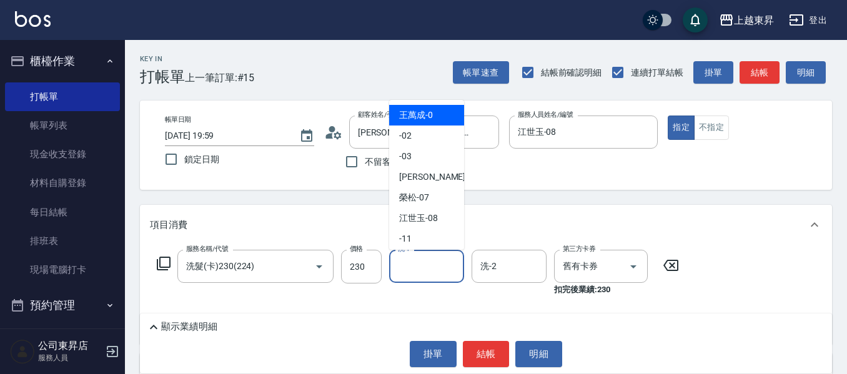
click at [404, 264] on div "洗-1 洗-1" at bounding box center [426, 266] width 75 height 33
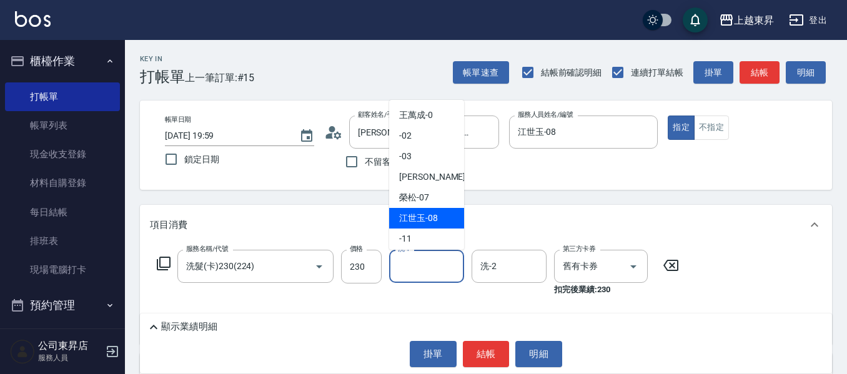
click at [429, 211] on div "[PERSON_NAME]-08" at bounding box center [426, 218] width 75 height 21
type input "江世玉-08"
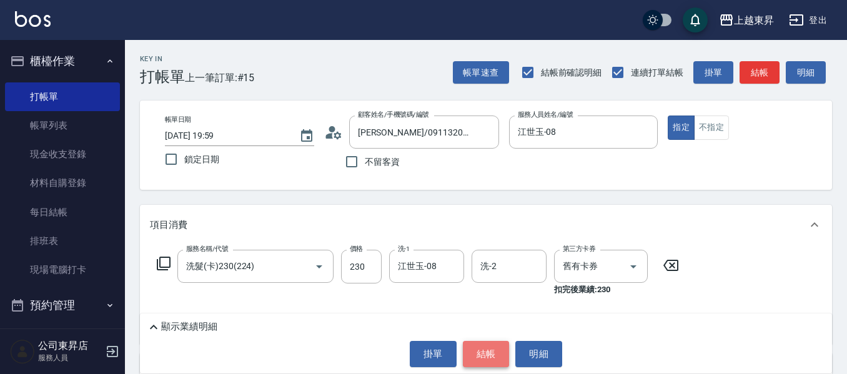
click at [493, 357] on button "結帳" at bounding box center [486, 354] width 47 height 26
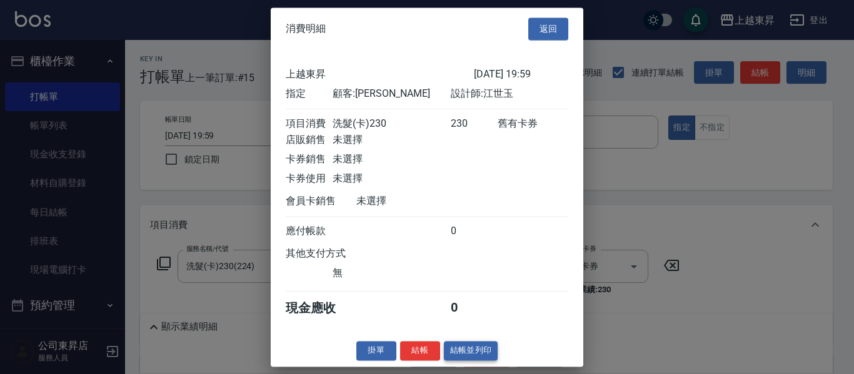
click at [465, 360] on button "結帳並列印" at bounding box center [471, 350] width 54 height 19
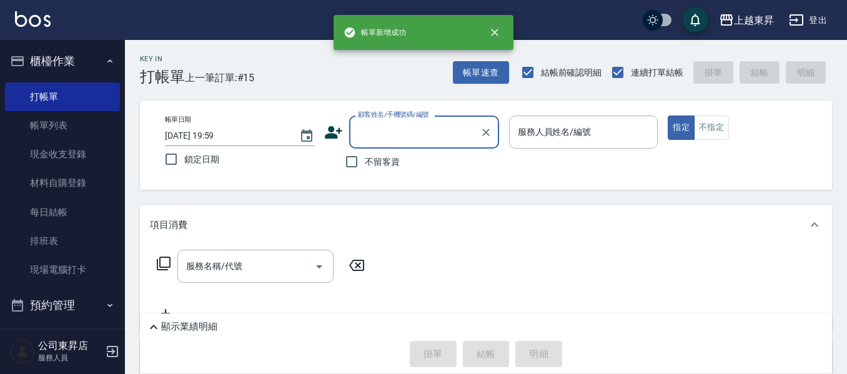
scroll to position [0, 0]
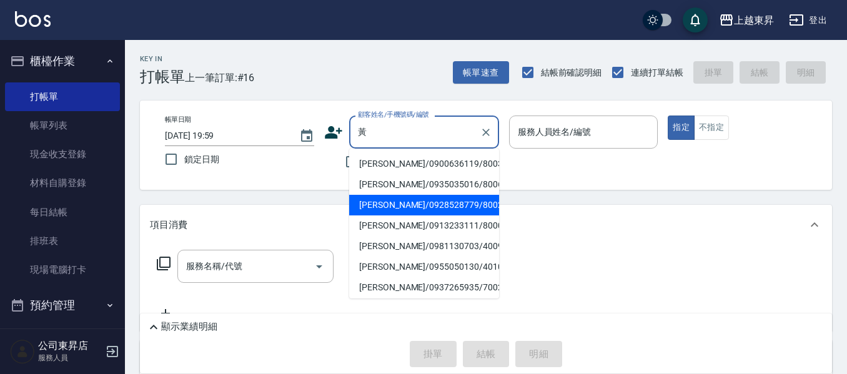
click at [384, 199] on li "[PERSON_NAME]/0928528779/80021" at bounding box center [424, 205] width 150 height 21
type input "[PERSON_NAME]/0928528779/80021"
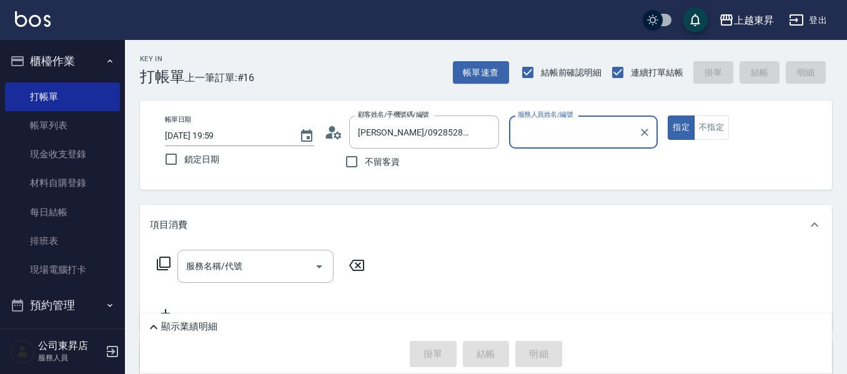
type input "江世玉-08"
click at [244, 267] on input "服務名稱/代號" at bounding box center [246, 267] width 126 height 22
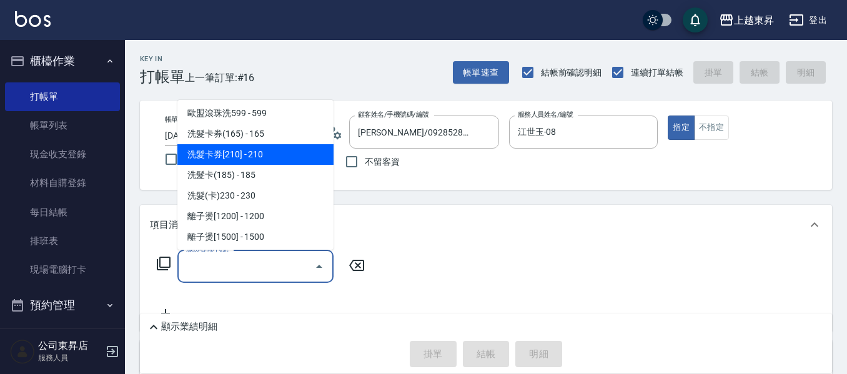
scroll to position [312, 0]
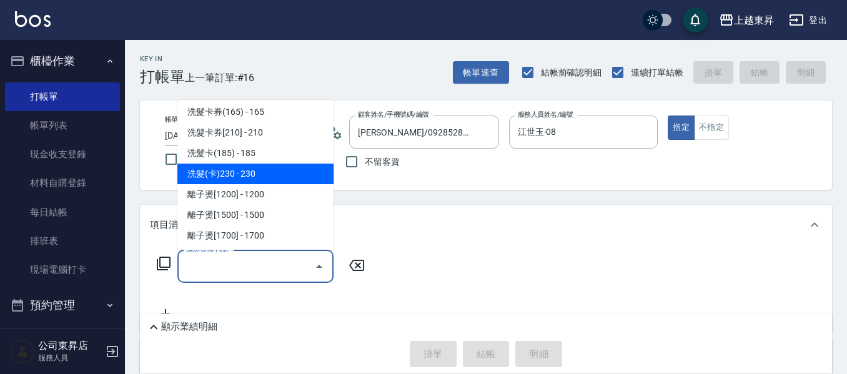
click at [229, 163] on span "洗髮卡(185) - 185" at bounding box center [255, 153] width 156 height 21
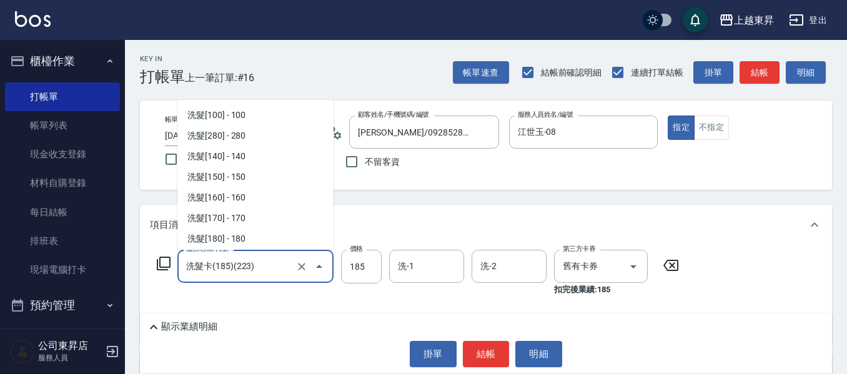
click at [261, 263] on input "洗髮卡(185)(223)" at bounding box center [238, 267] width 110 height 22
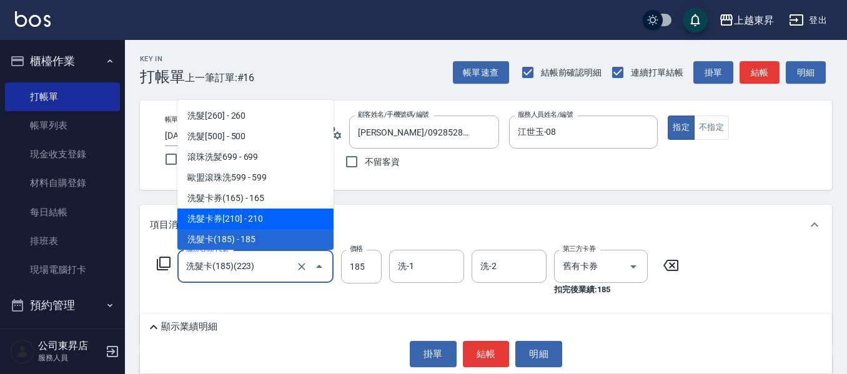
scroll to position [289, 0]
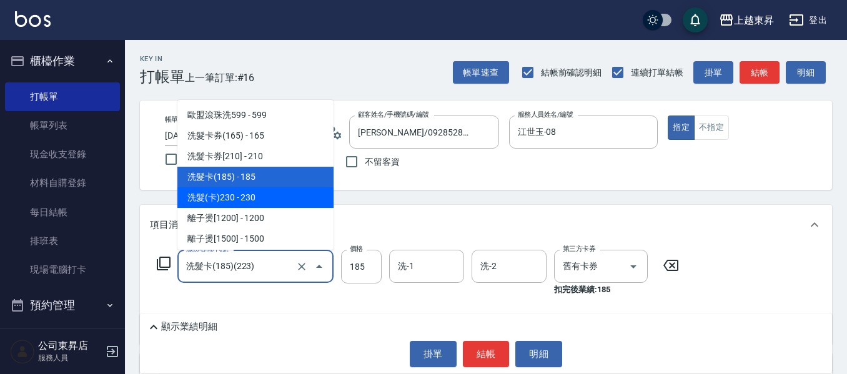
click at [245, 194] on span "洗髮(卡)230 - 230" at bounding box center [255, 197] width 156 height 21
type input "洗髮(卡)230(224)"
type input "230"
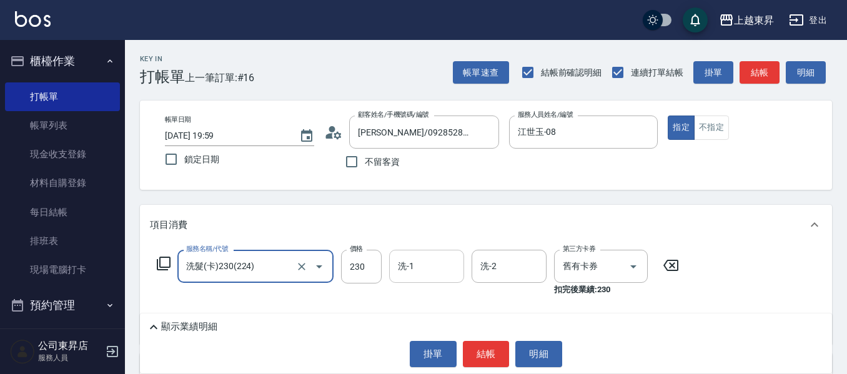
click at [401, 271] on div "洗-1 洗-1" at bounding box center [426, 266] width 75 height 33
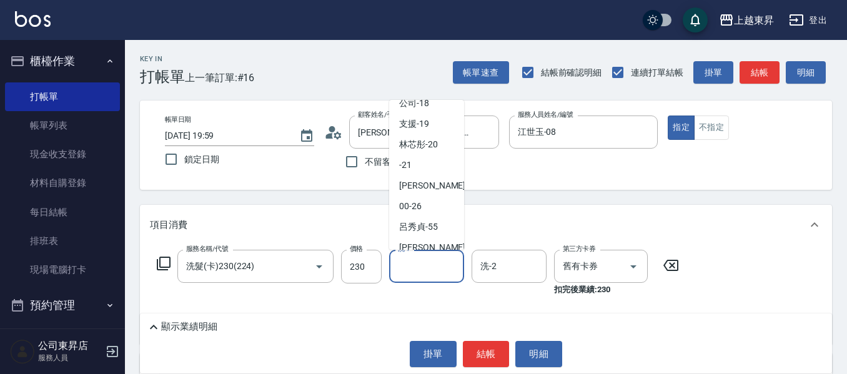
scroll to position [187, 0]
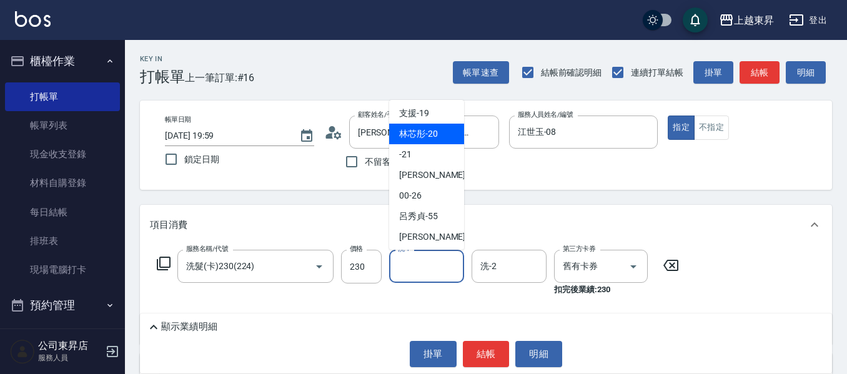
click at [419, 139] on span "林芯彤 -20" at bounding box center [418, 133] width 39 height 13
type input "林芯彤-20"
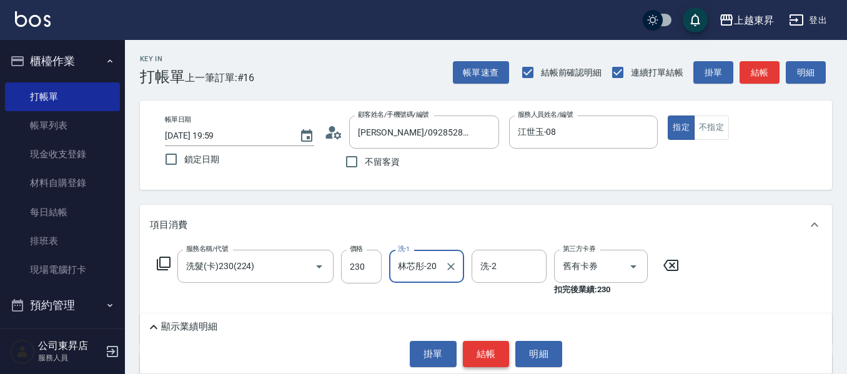
click at [479, 357] on button "結帳" at bounding box center [486, 354] width 47 height 26
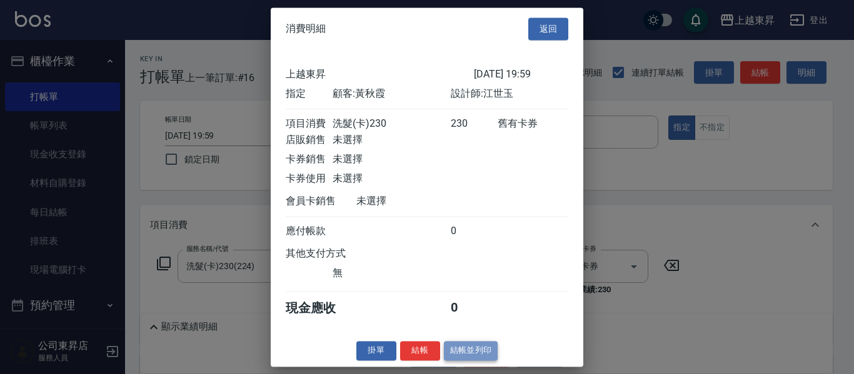
click at [477, 361] on button "結帳並列印" at bounding box center [471, 350] width 54 height 19
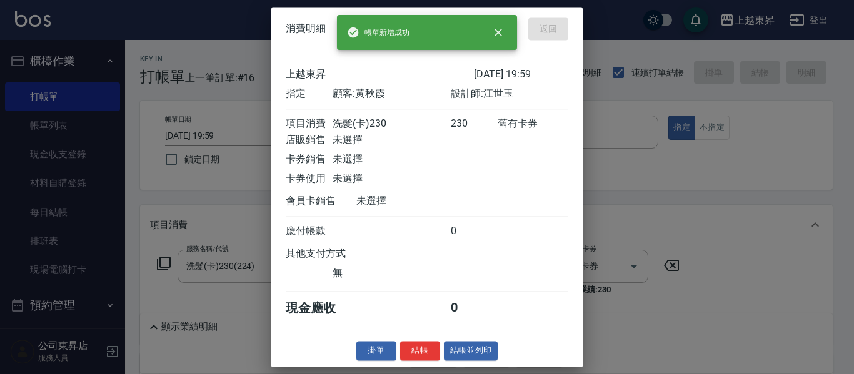
type input "[DATE] 20:00"
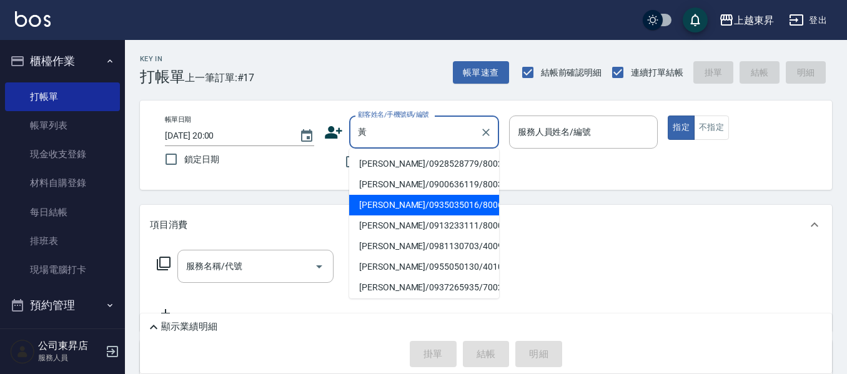
click at [415, 198] on li "[PERSON_NAME]/0935035016/80067" at bounding box center [424, 205] width 150 height 21
type input "[PERSON_NAME]/0935035016/80067"
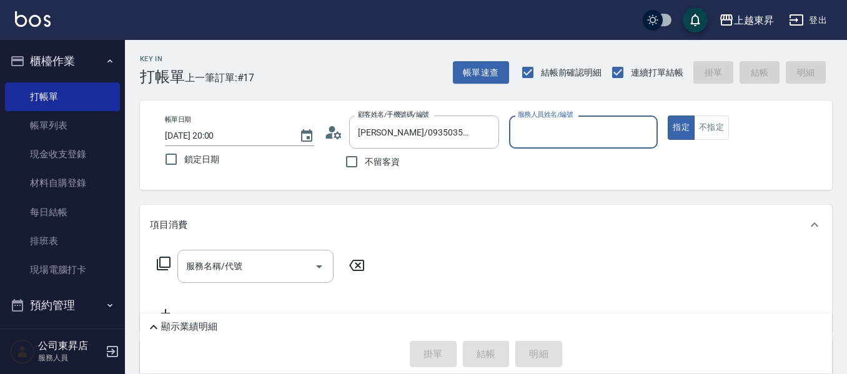
type input "江世玉-08"
click at [246, 267] on input "服務名稱/代號" at bounding box center [246, 267] width 126 height 22
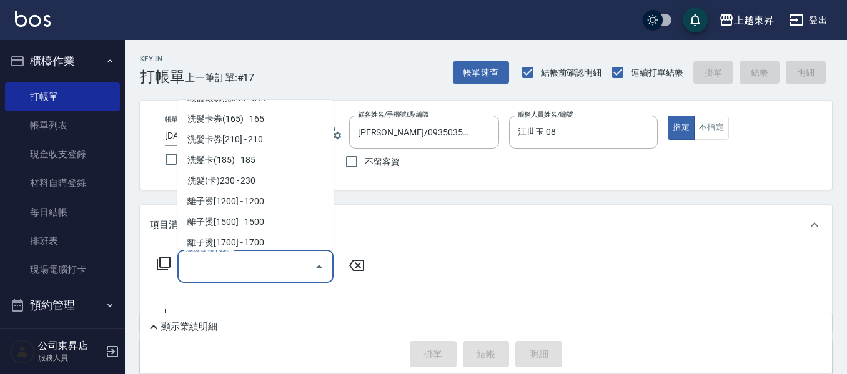
scroll to position [312, 0]
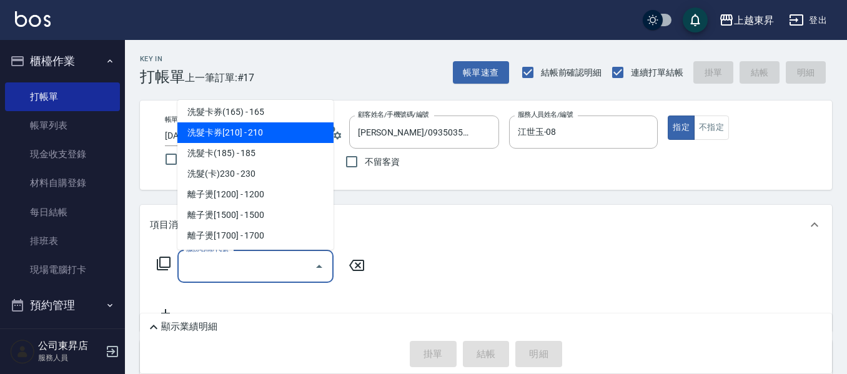
click at [267, 136] on span "洗髮卡券[210] - 210" at bounding box center [255, 132] width 156 height 21
type input "洗髮卡券[210](222)"
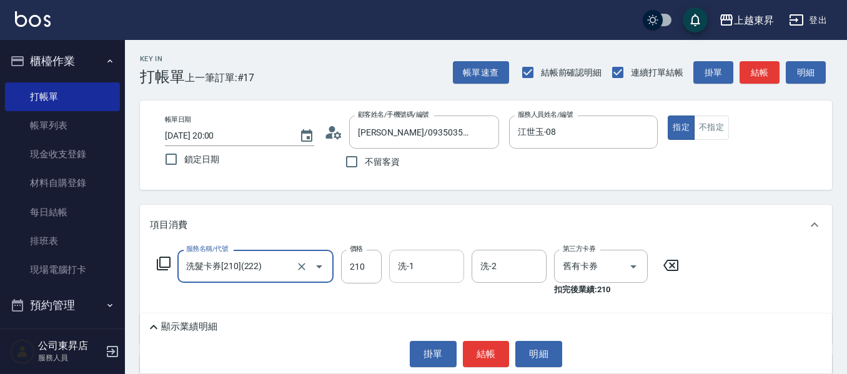
click at [419, 271] on input "洗-1" at bounding box center [427, 267] width 64 height 22
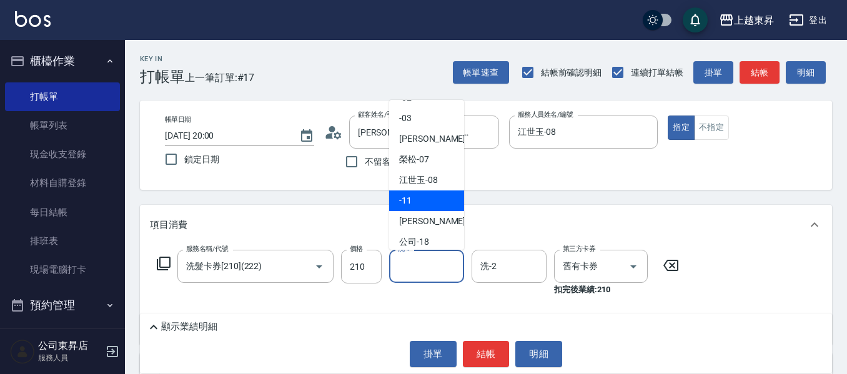
scroll to position [125, 0]
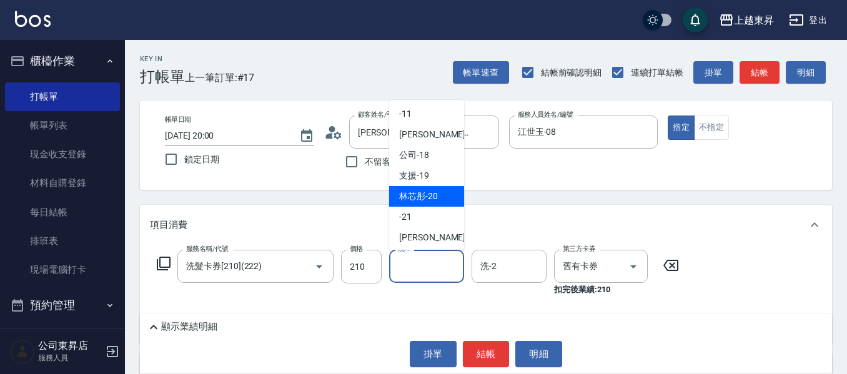
click at [414, 196] on span "林芯彤 -20" at bounding box center [418, 196] width 39 height 13
type input "林芯彤-20"
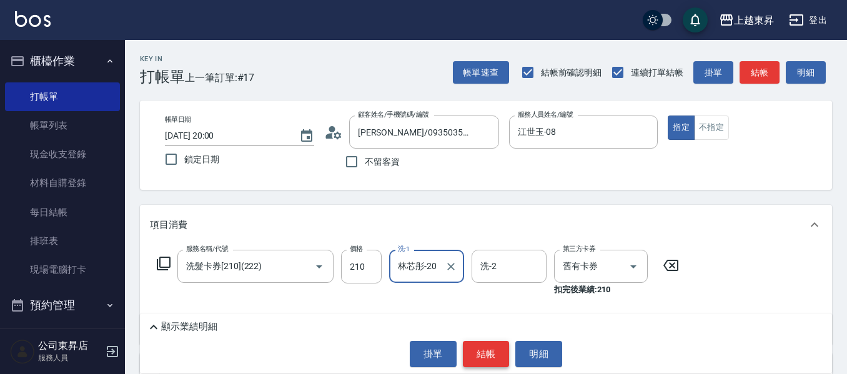
click at [483, 355] on button "結帳" at bounding box center [486, 354] width 47 height 26
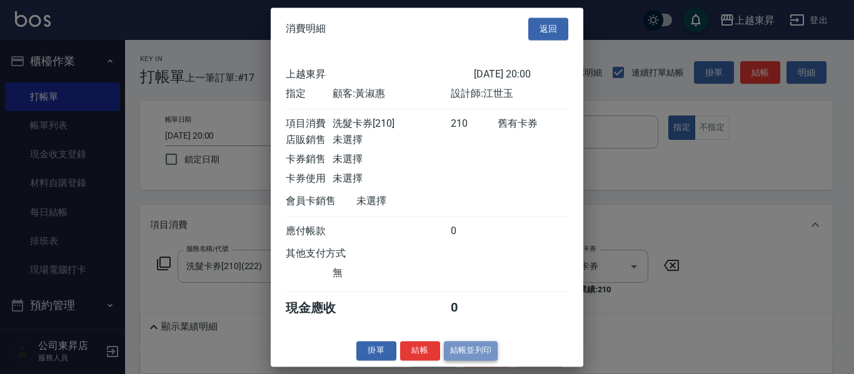
click at [464, 361] on button "結帳並列印" at bounding box center [471, 350] width 54 height 19
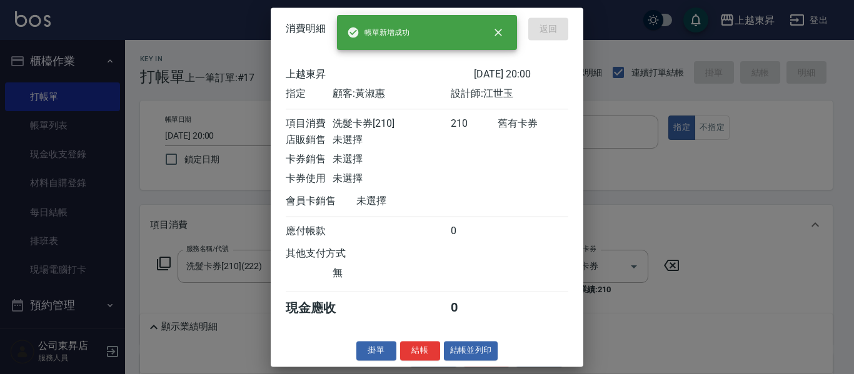
type input "[DATE] 20:01"
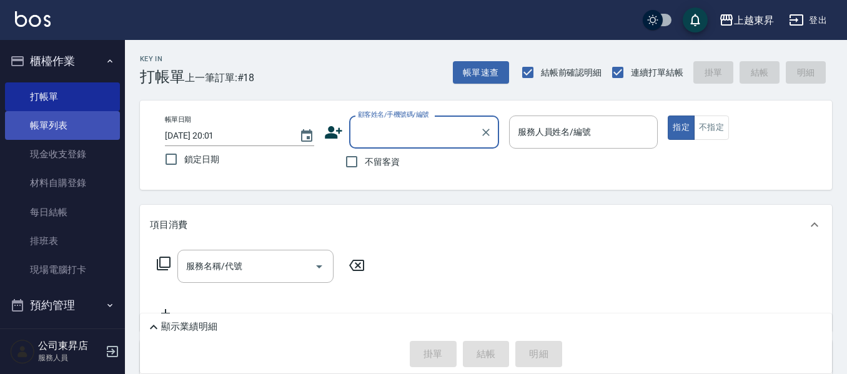
click at [31, 129] on link "帳單列表" at bounding box center [62, 125] width 115 height 29
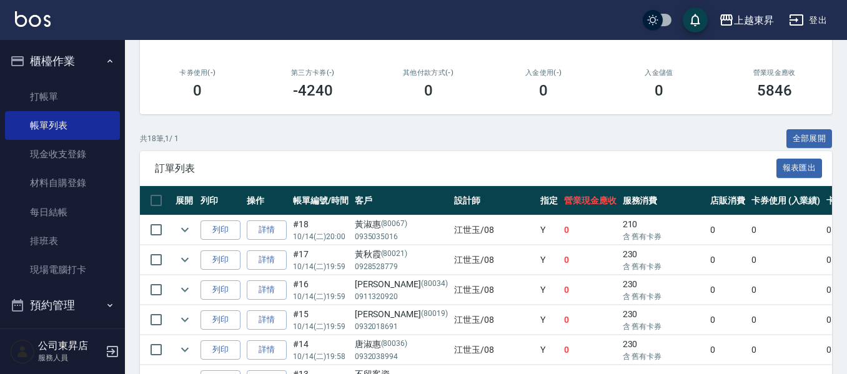
scroll to position [187, 0]
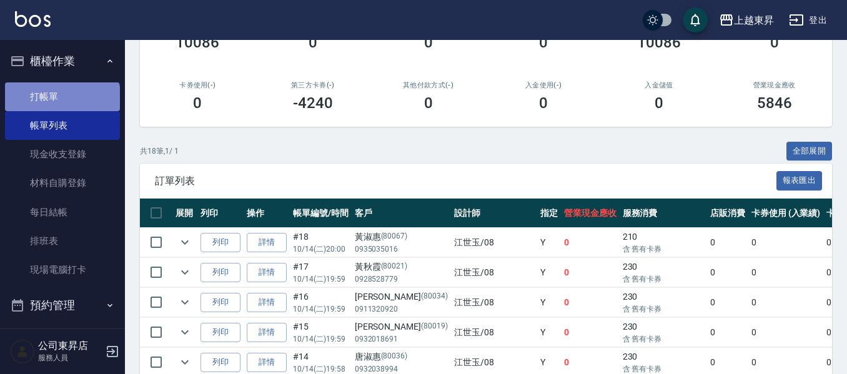
click at [61, 104] on link "打帳單" at bounding box center [62, 96] width 115 height 29
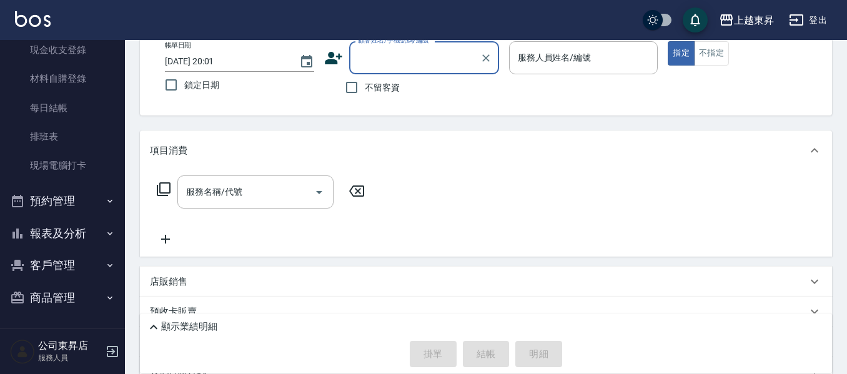
scroll to position [125, 0]
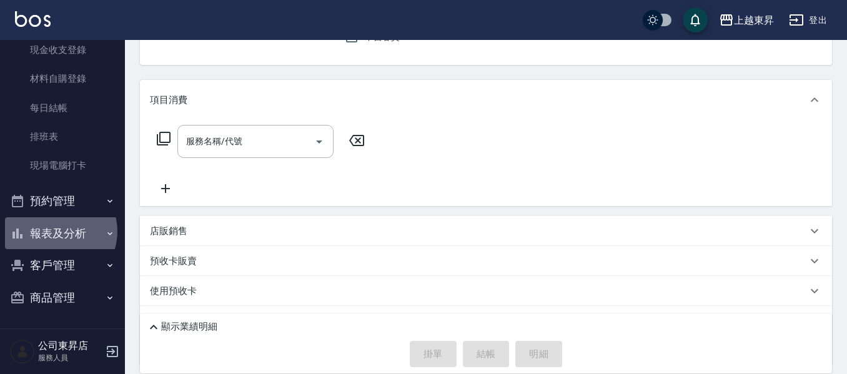
click at [56, 232] on button "報表及分析" at bounding box center [62, 233] width 115 height 32
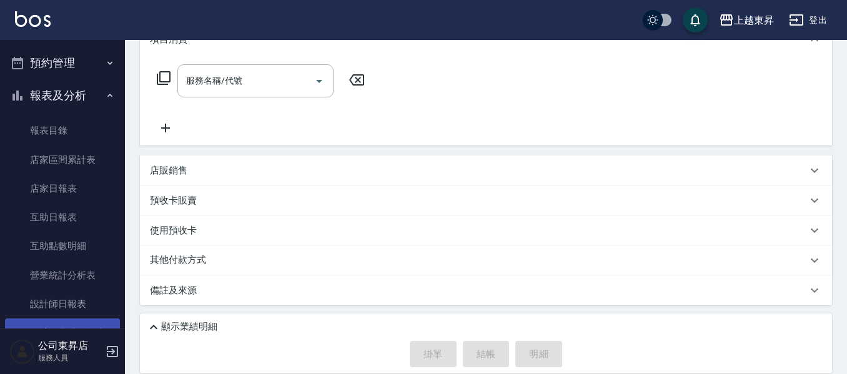
scroll to position [404, 0]
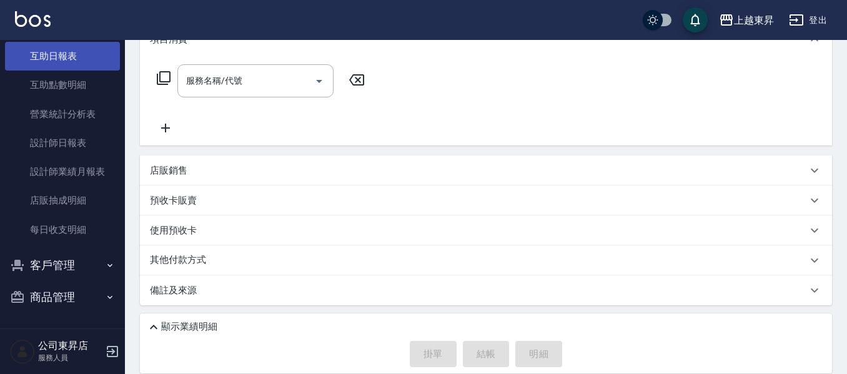
click at [45, 52] on link "互助日報表" at bounding box center [62, 56] width 115 height 29
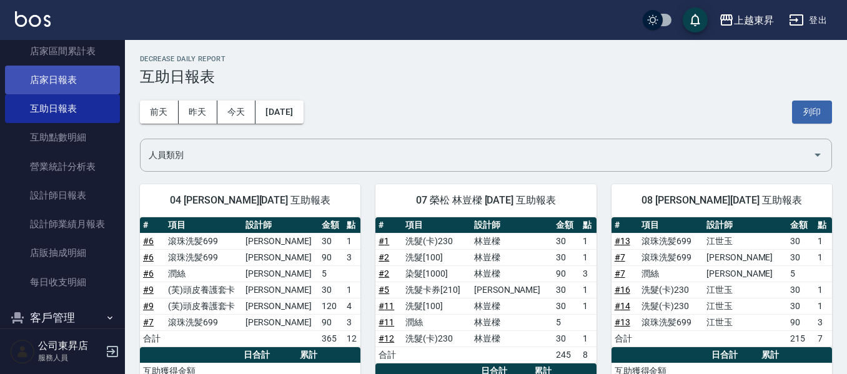
scroll to position [279, 0]
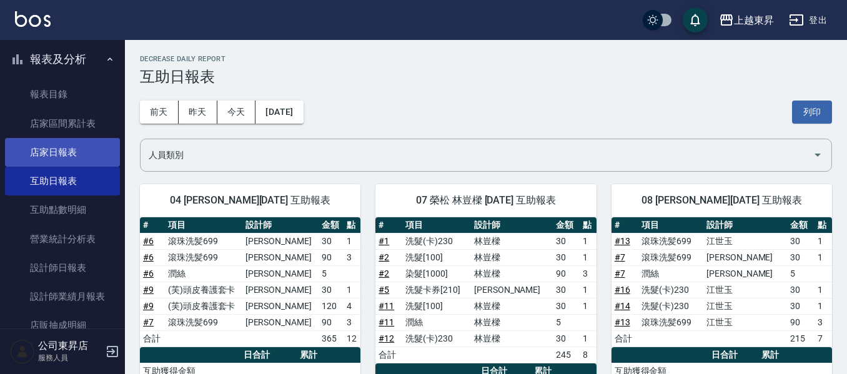
click at [52, 150] on link "店家日報表" at bounding box center [62, 152] width 115 height 29
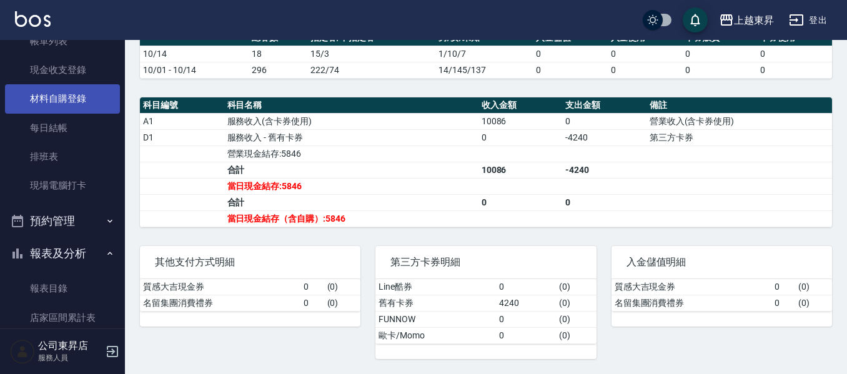
scroll to position [29, 0]
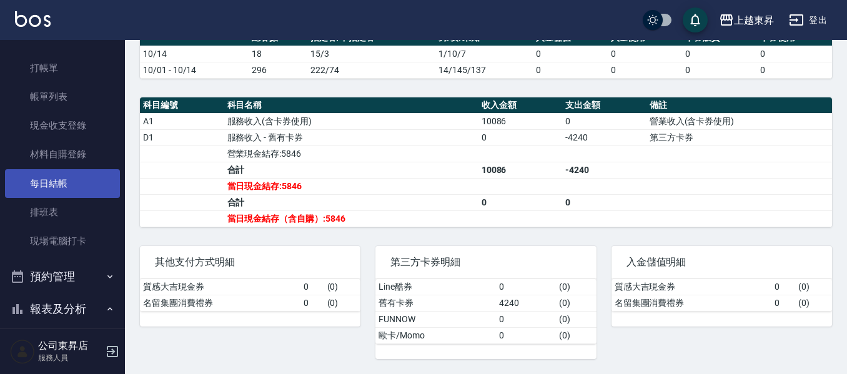
click at [43, 186] on link "每日結帳" at bounding box center [62, 183] width 115 height 29
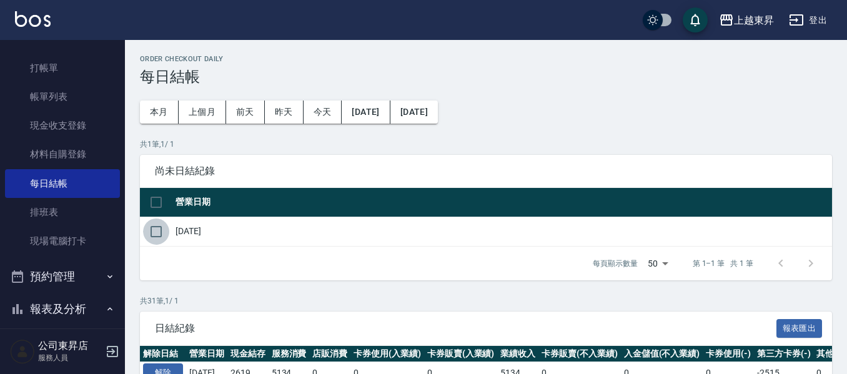
click at [156, 232] on input "checkbox" at bounding box center [156, 232] width 26 height 26
checkbox input "true"
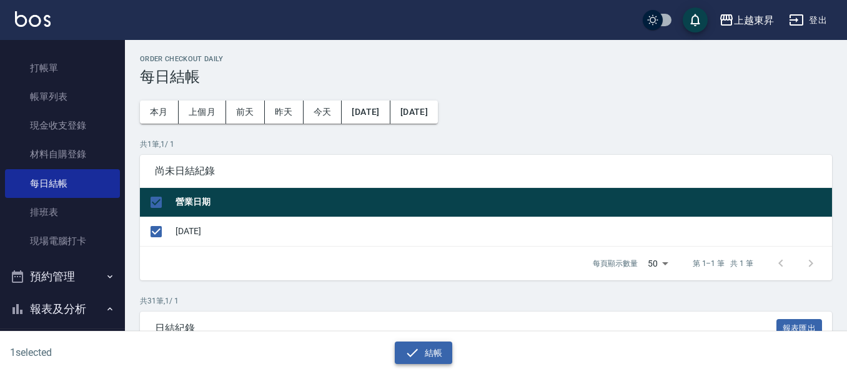
click at [428, 345] on button "結帳" at bounding box center [424, 353] width 58 height 23
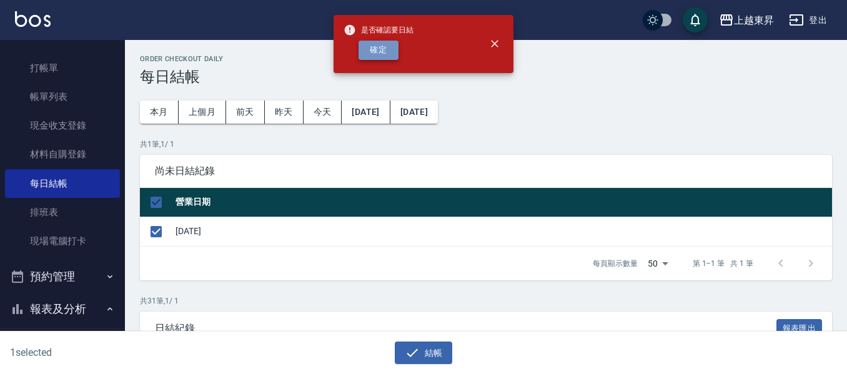
click at [376, 50] on button "確定" at bounding box center [379, 50] width 40 height 19
checkbox input "false"
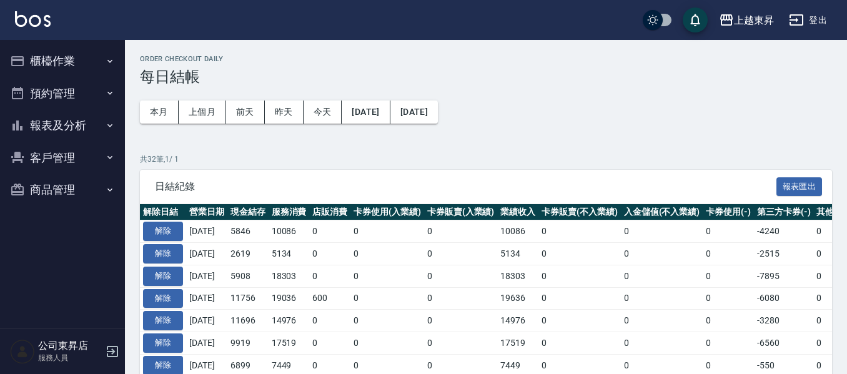
click at [71, 122] on button "報表及分析" at bounding box center [62, 125] width 115 height 32
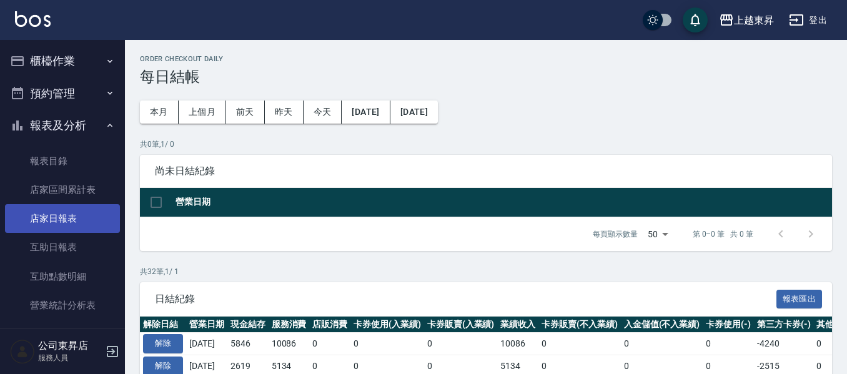
click at [40, 218] on link "店家日報表" at bounding box center [62, 218] width 115 height 29
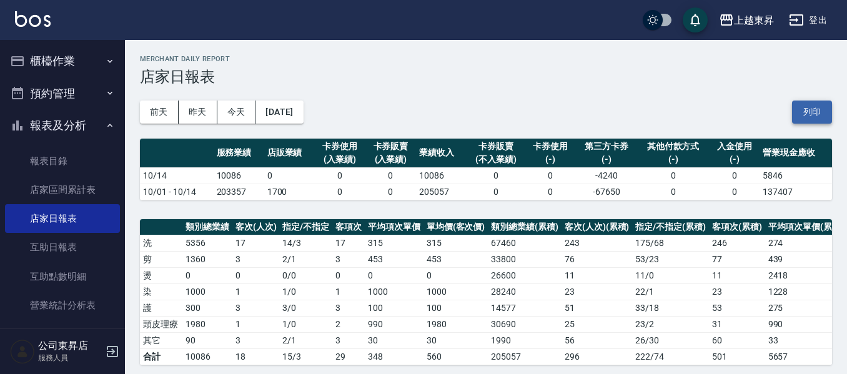
click at [807, 121] on button "列印" at bounding box center [812, 112] width 40 height 23
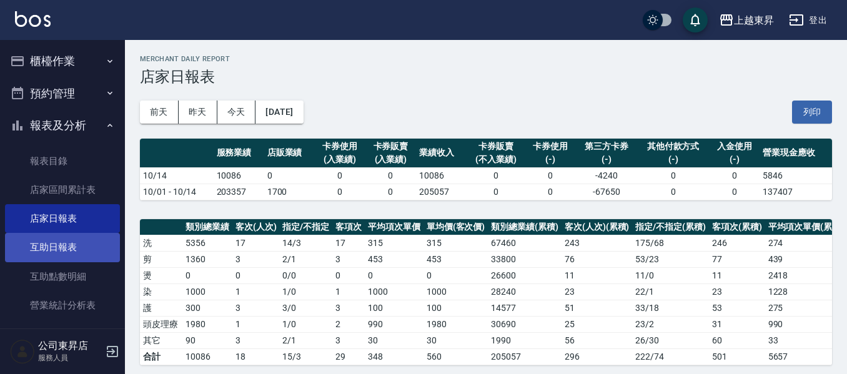
click at [43, 245] on link "互助日報表" at bounding box center [62, 247] width 115 height 29
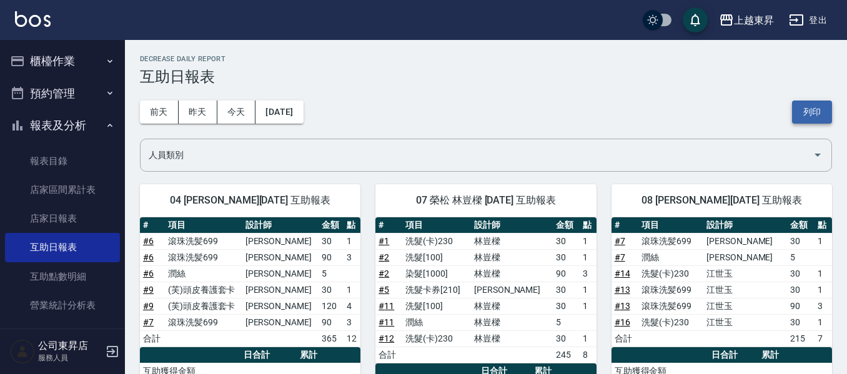
click at [817, 104] on button "列印" at bounding box center [812, 112] width 40 height 23
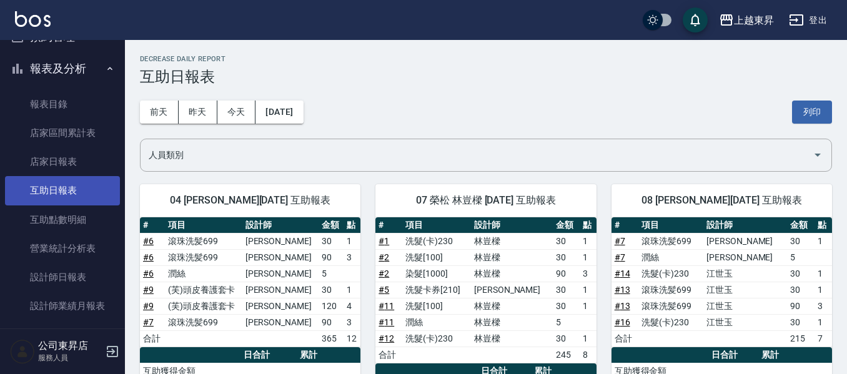
scroll to position [125, 0]
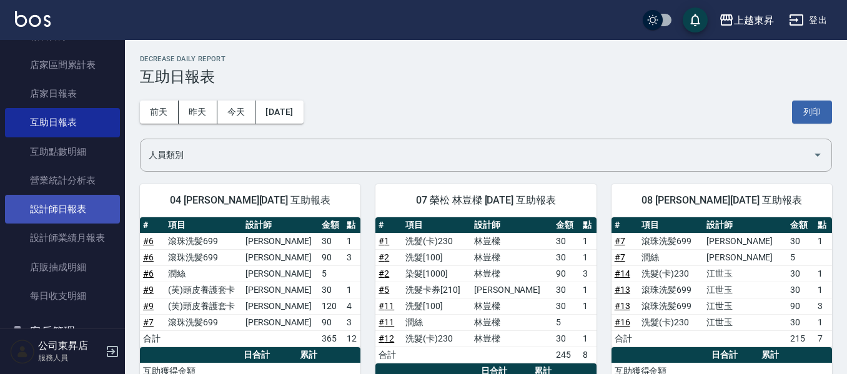
click at [72, 205] on link "設計師日報表" at bounding box center [62, 209] width 115 height 29
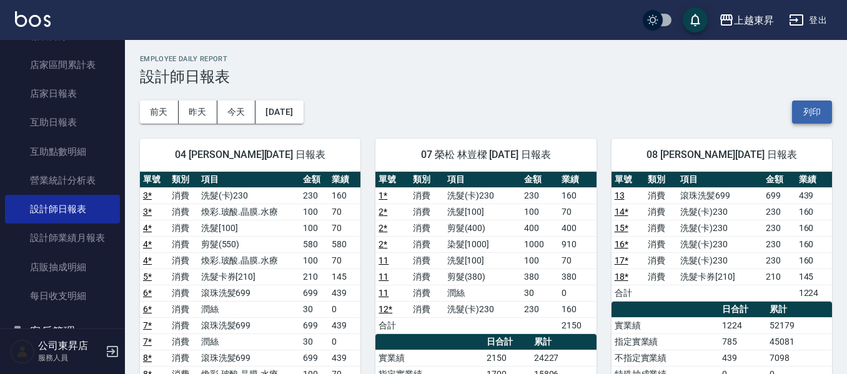
click at [805, 112] on button "列印" at bounding box center [812, 112] width 40 height 23
